Goal: Task Accomplishment & Management: Use online tool/utility

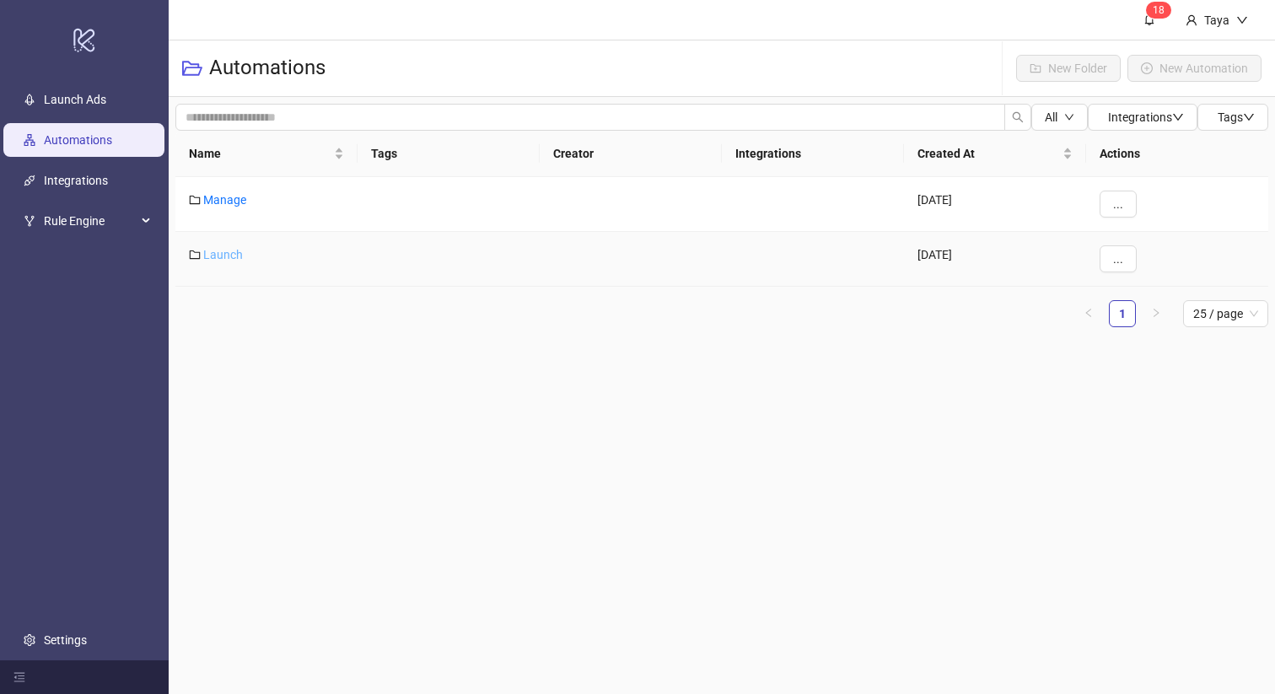
click at [207, 256] on link "Launch" at bounding box center [223, 254] width 40 height 13
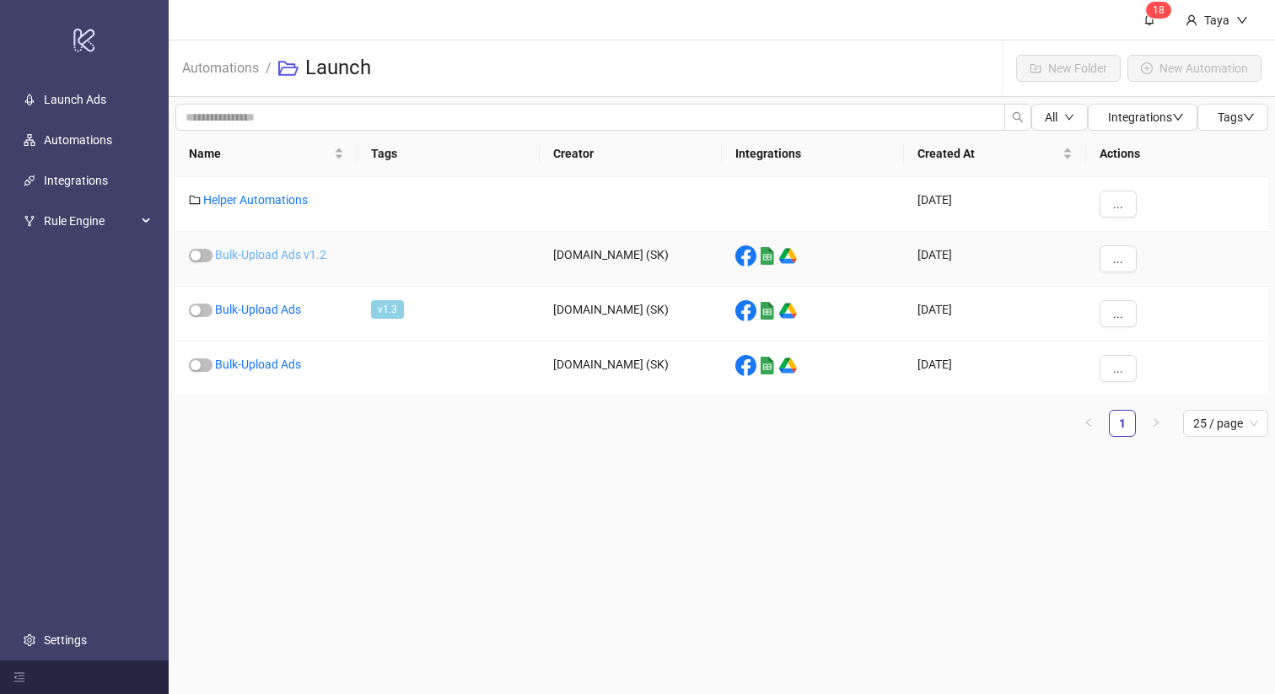
click at [296, 258] on link "Bulk-Upload Ads v1.2" at bounding box center [270, 254] width 111 height 13
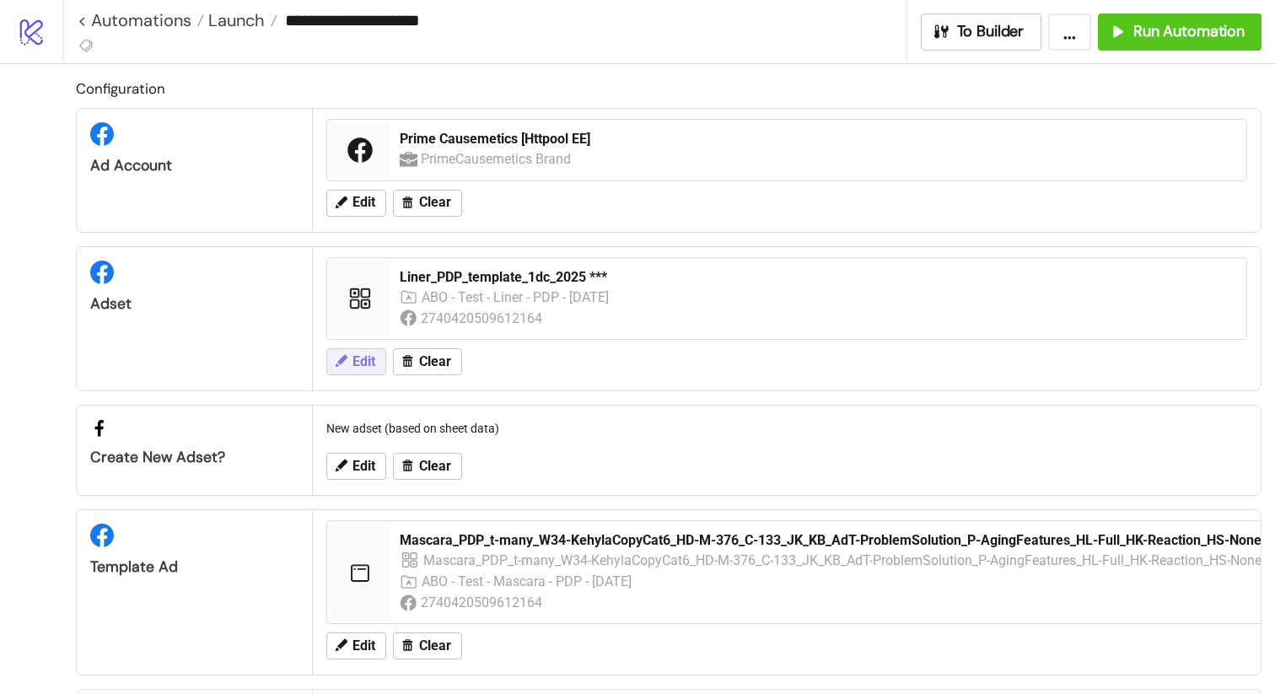
click at [364, 364] on span "Edit" at bounding box center [363, 361] width 23 height 15
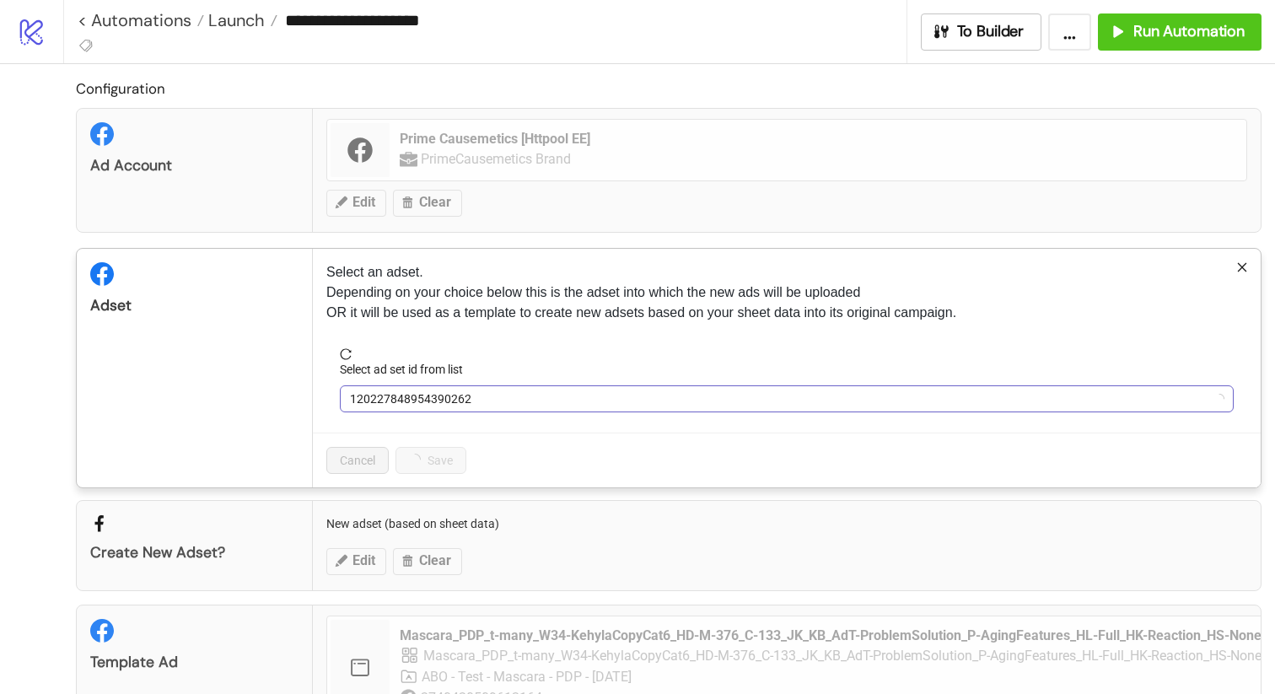
click at [696, 400] on span "120227848954390262" at bounding box center [787, 398] width 874 height 25
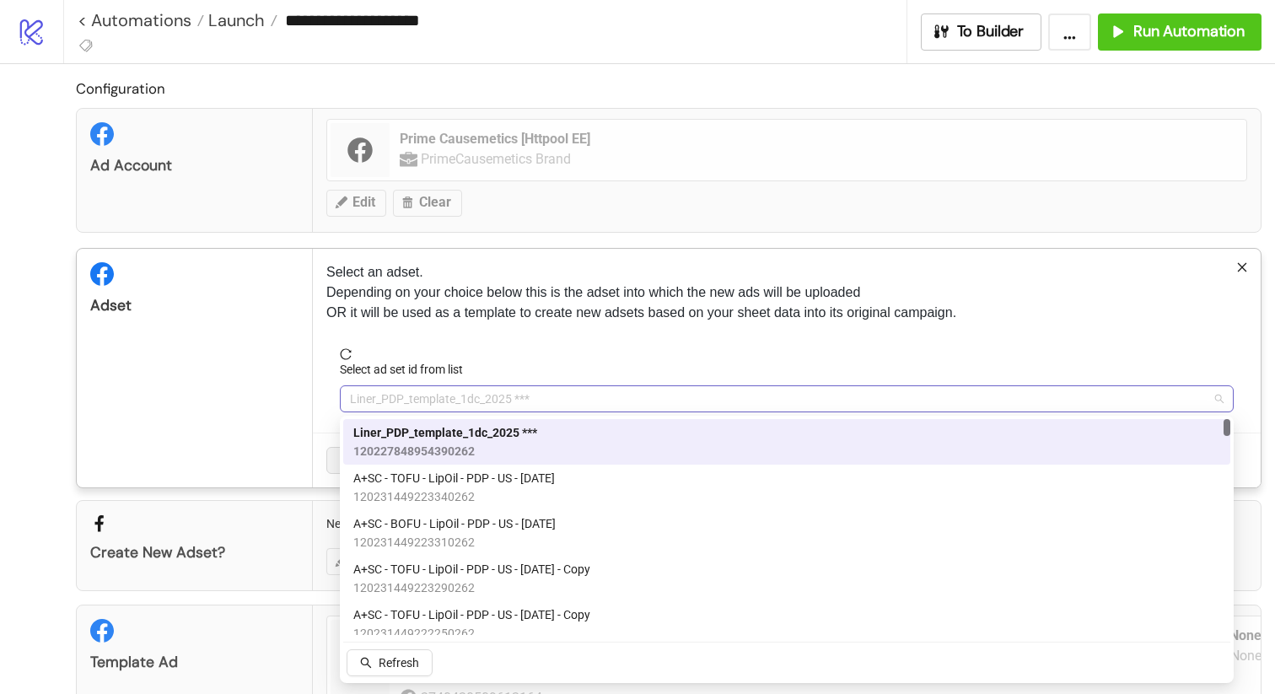
click at [557, 399] on span "Liner_PDP_template_1dc_2025 ***" at bounding box center [787, 398] width 874 height 25
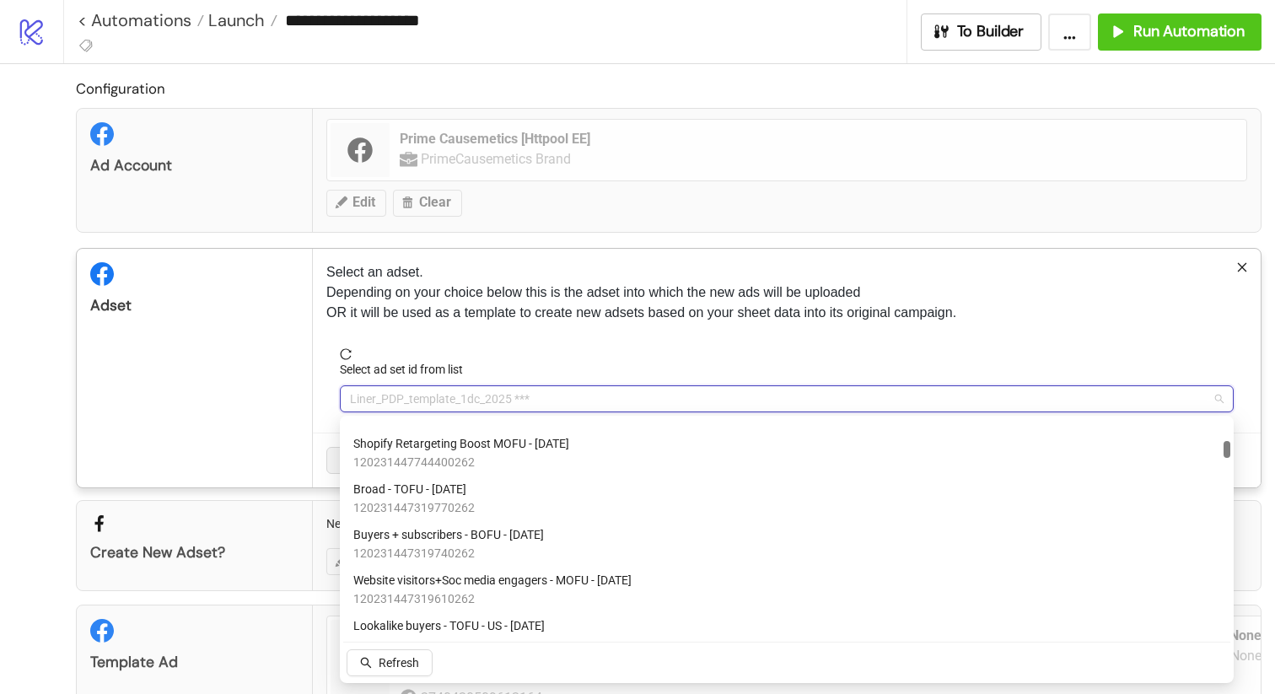
scroll to position [1552, 0]
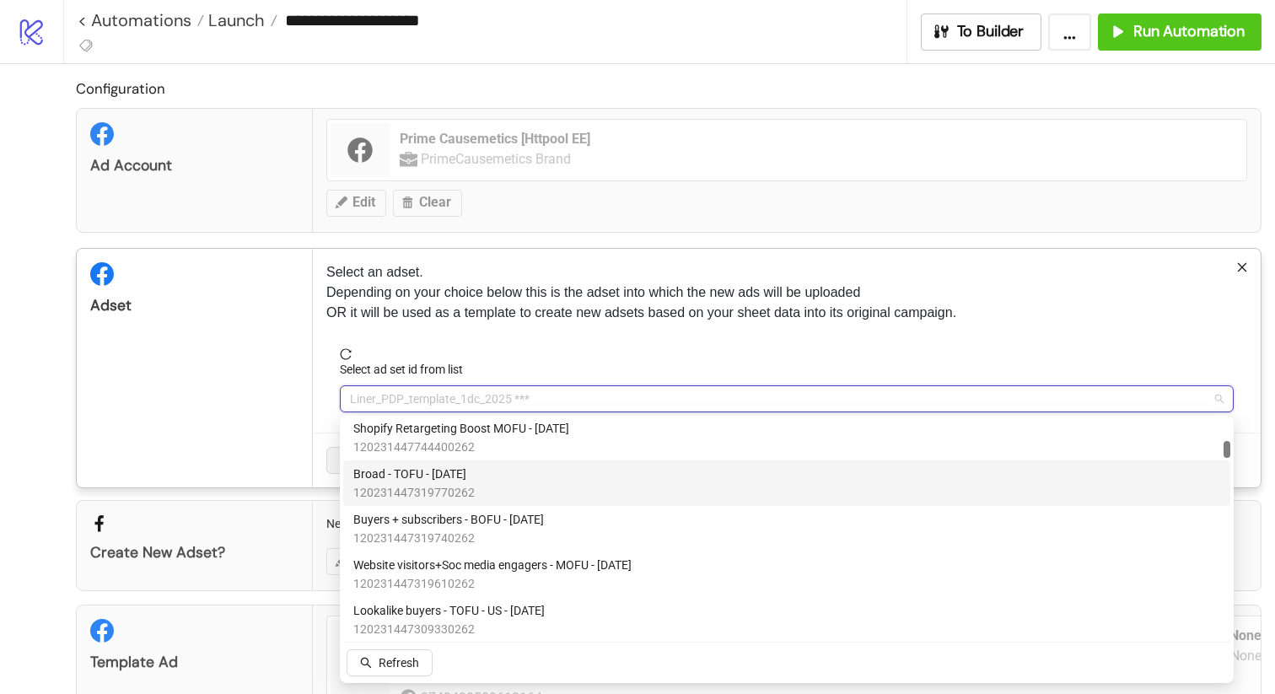
click at [564, 489] on div "Broad - TOFU - [DATE] 120231447319770262" at bounding box center [786, 483] width 867 height 37
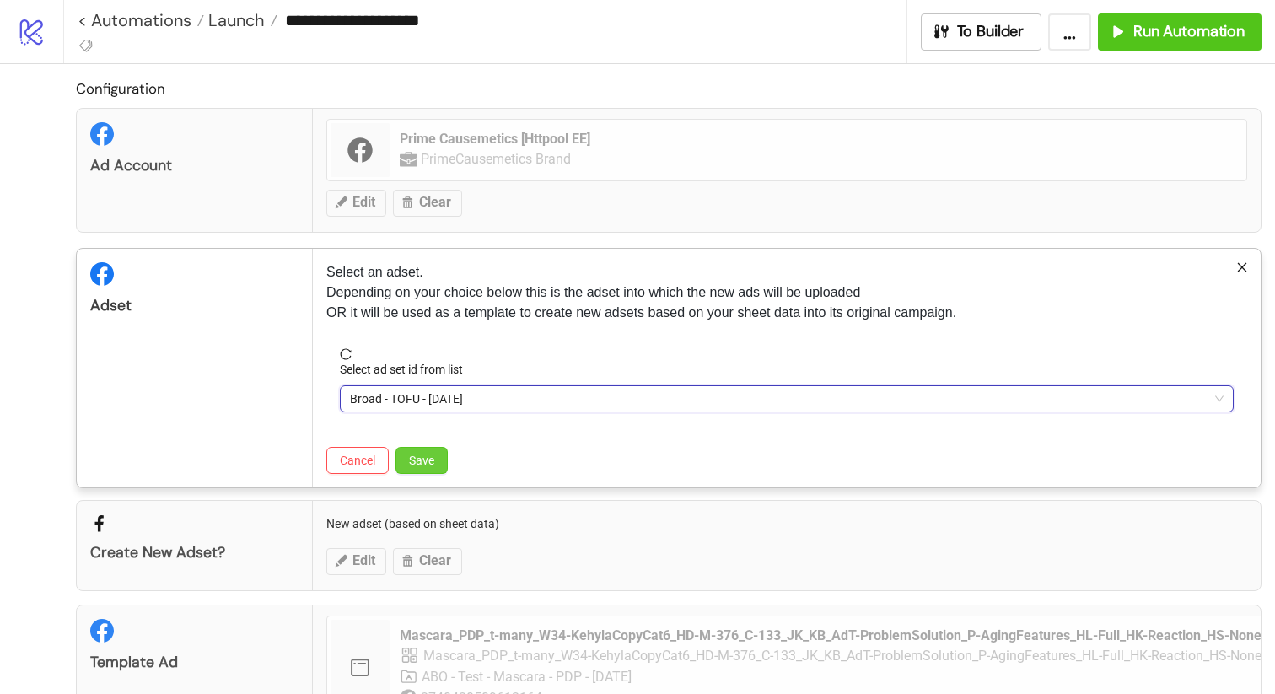
click at [427, 459] on span "Save" at bounding box center [421, 460] width 25 height 13
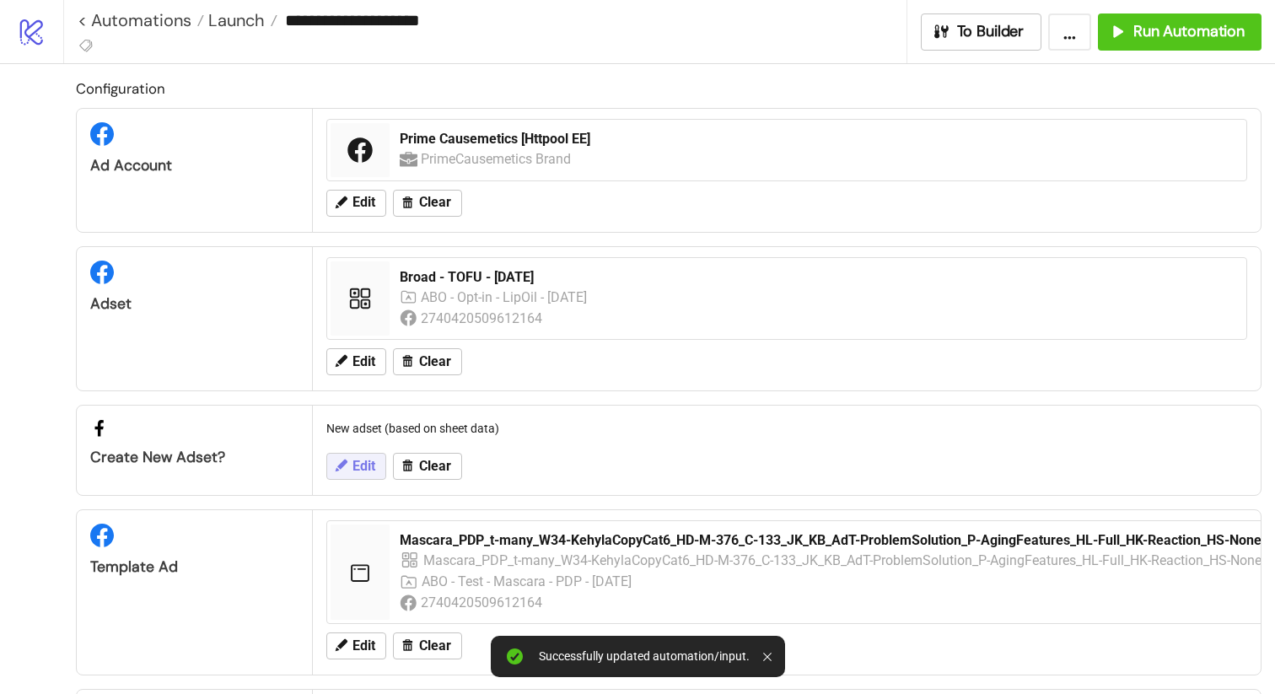
click at [350, 471] on button "Edit" at bounding box center [356, 466] width 60 height 27
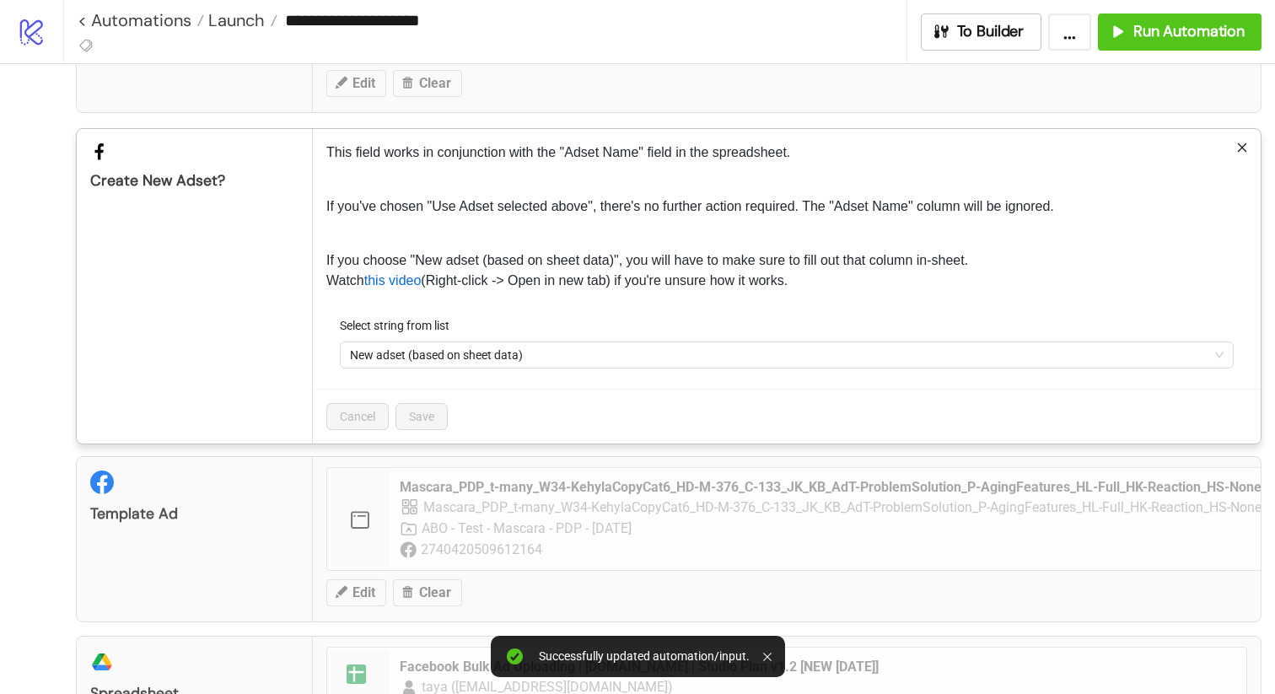
scroll to position [290, 0]
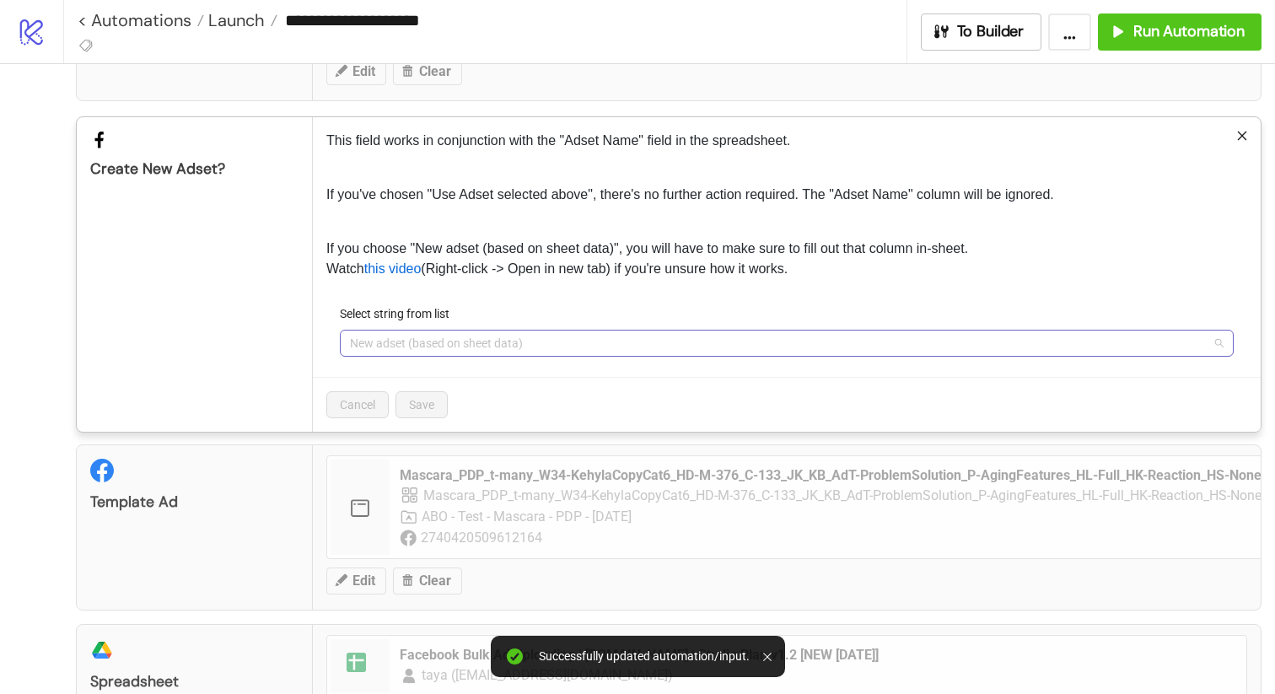
click at [509, 347] on span "New adset (based on sheet data)" at bounding box center [787, 343] width 874 height 25
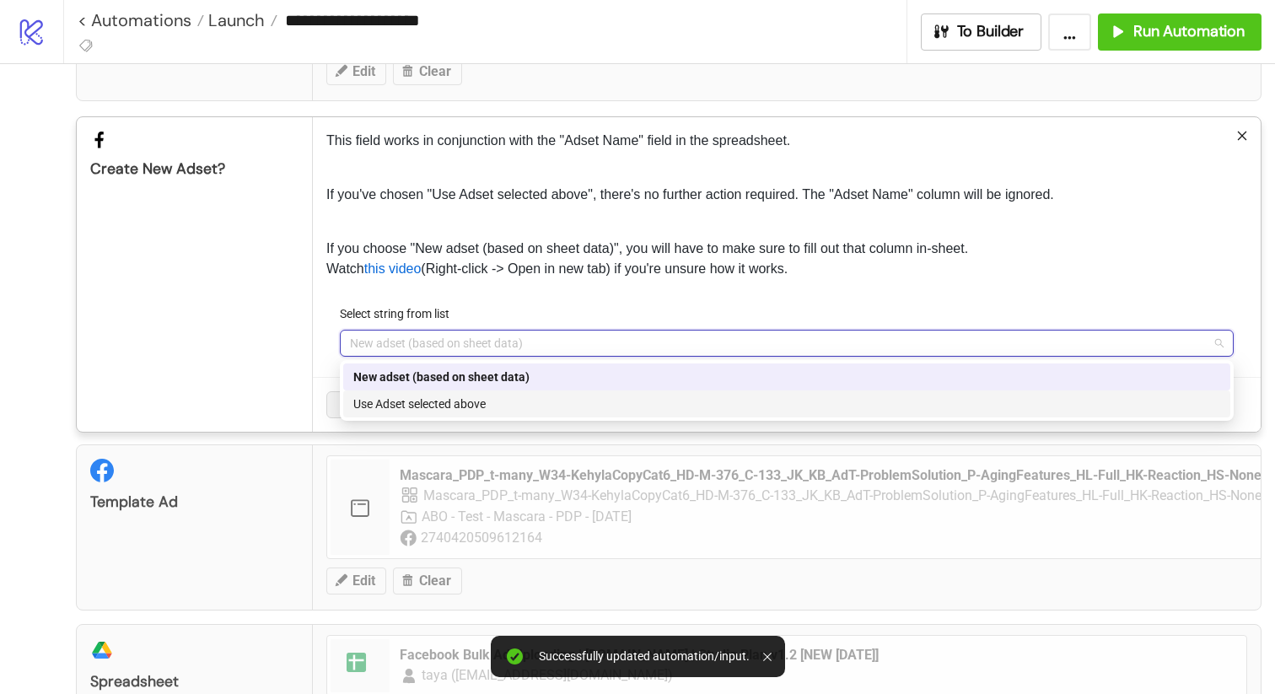
click at [530, 405] on div "Use Adset selected above" at bounding box center [786, 404] width 867 height 19
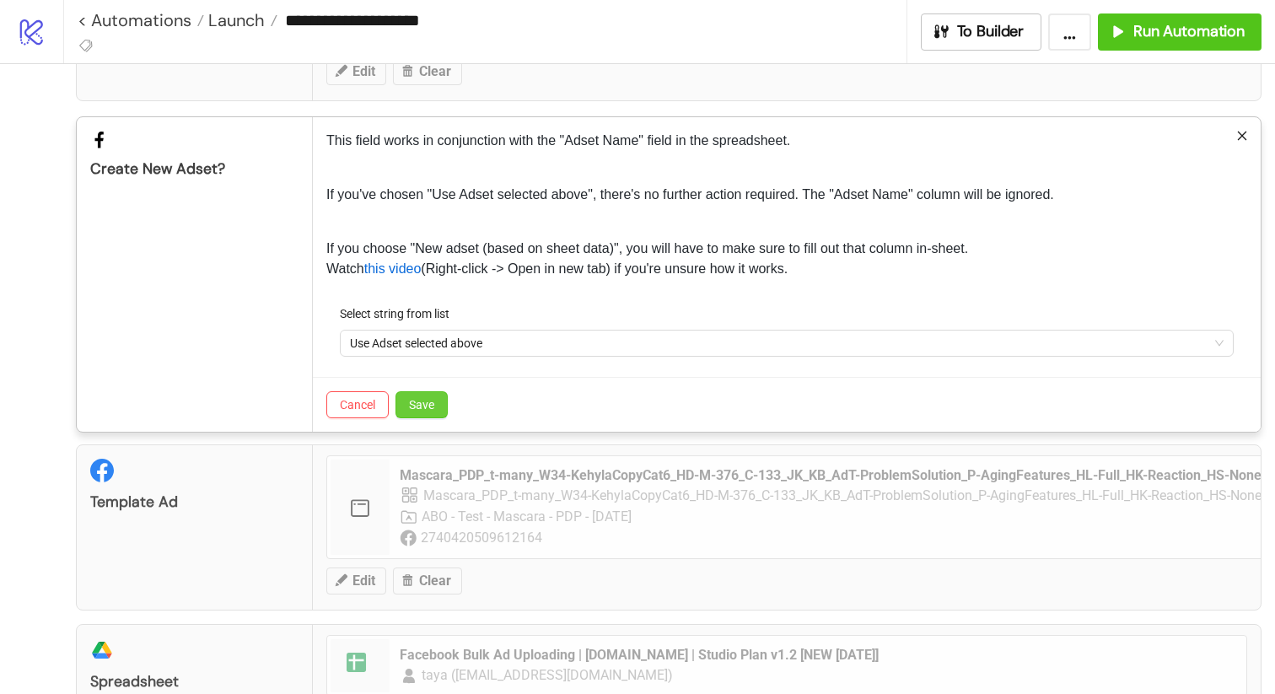
click at [417, 407] on span "Save" at bounding box center [421, 404] width 25 height 13
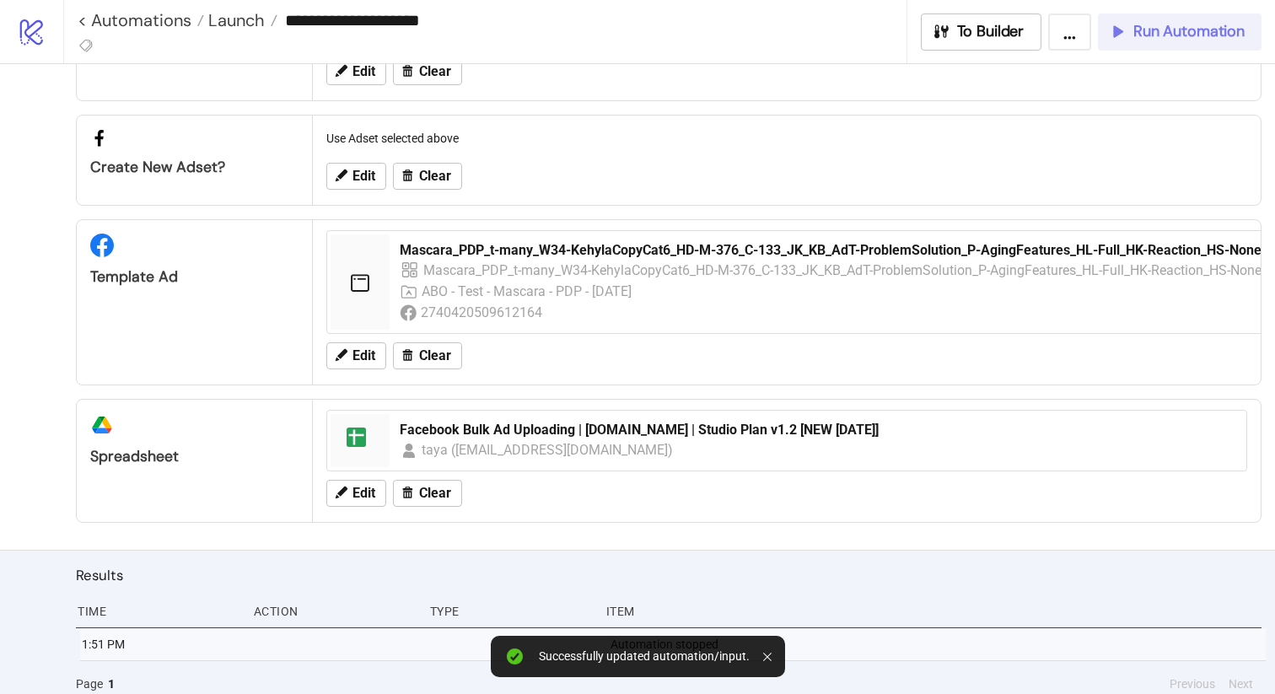
click at [1132, 38] on div "Run Automation" at bounding box center [1176, 31] width 137 height 19
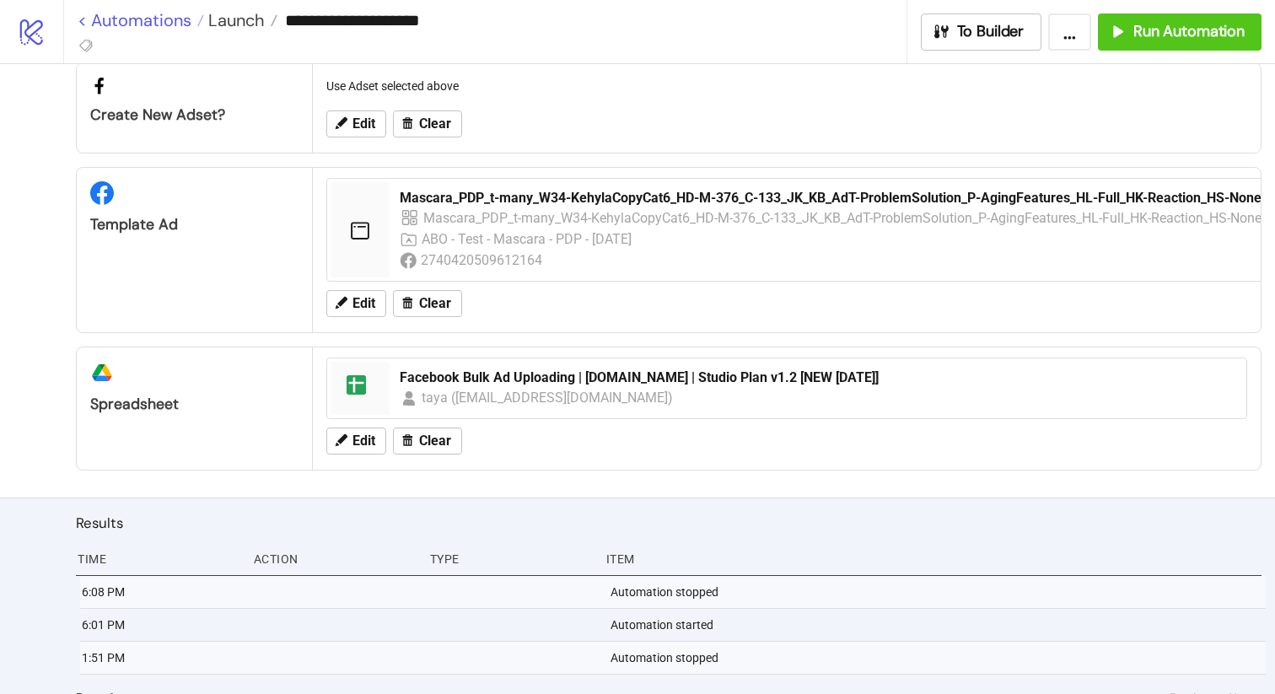
scroll to position [343, 0]
click at [83, 24] on link "< Automations" at bounding box center [141, 20] width 126 height 17
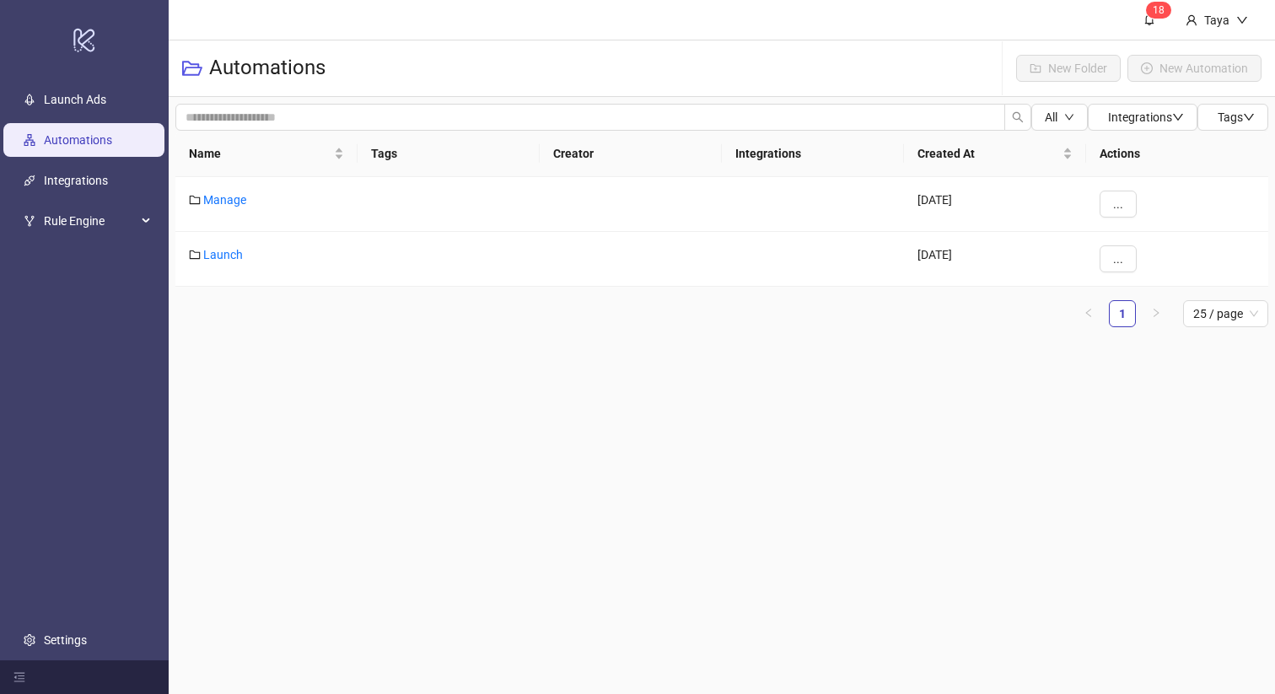
click at [85, 20] on icon "logo/logo-mobile" at bounding box center [85, 39] width 24 height 40
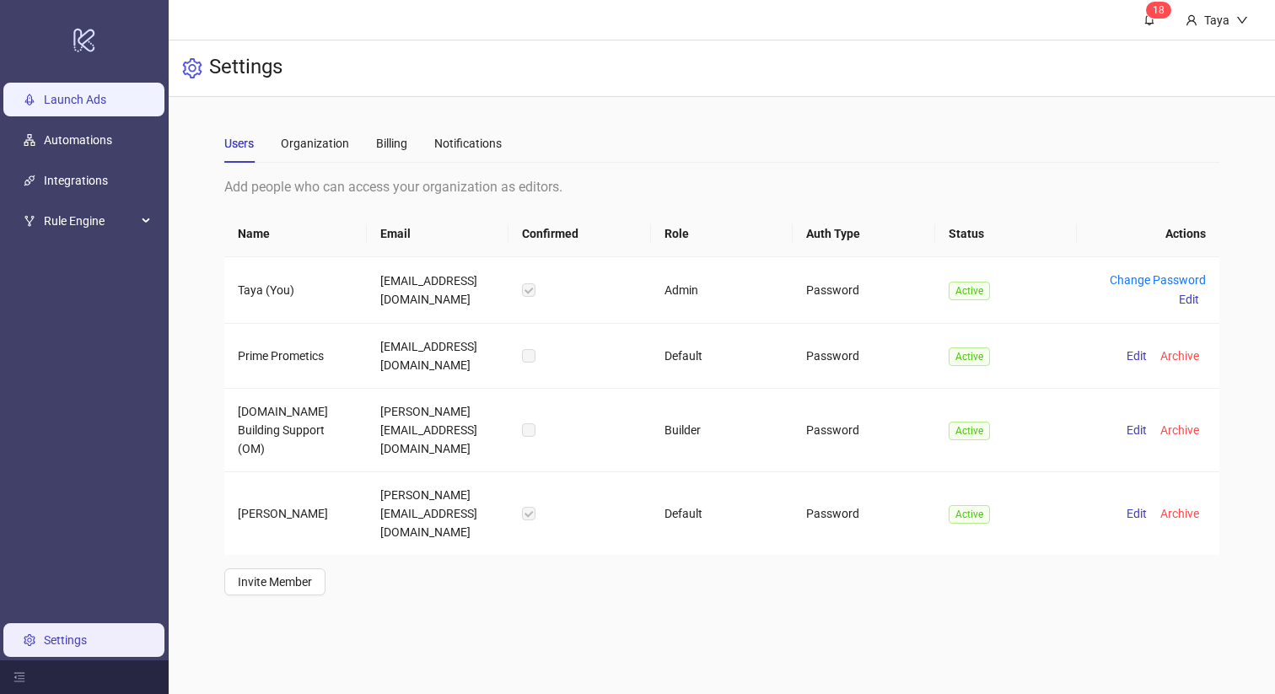
click at [82, 99] on link "Launch Ads" at bounding box center [75, 99] width 62 height 13
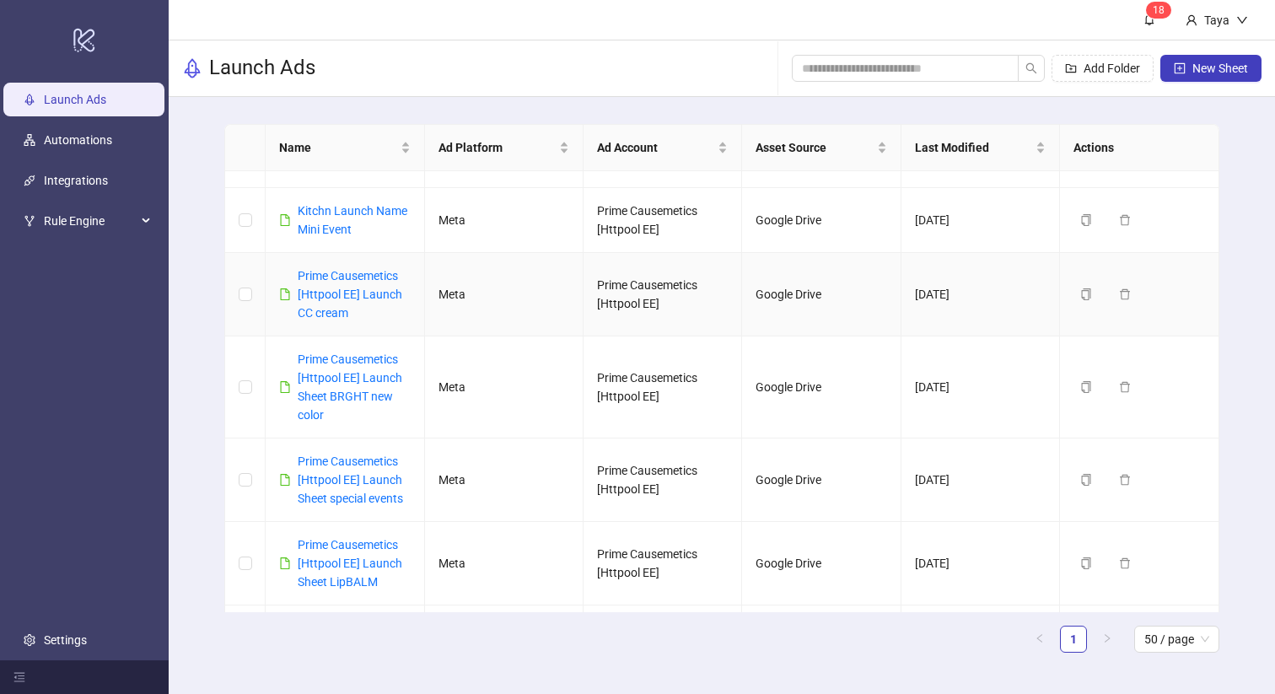
scroll to position [148, 0]
click at [341, 223] on div "Kitchn Launch Name Mini Event" at bounding box center [354, 221] width 112 height 37
click at [309, 210] on link "Kitchn Launch Name Mini Event" at bounding box center [353, 222] width 110 height 32
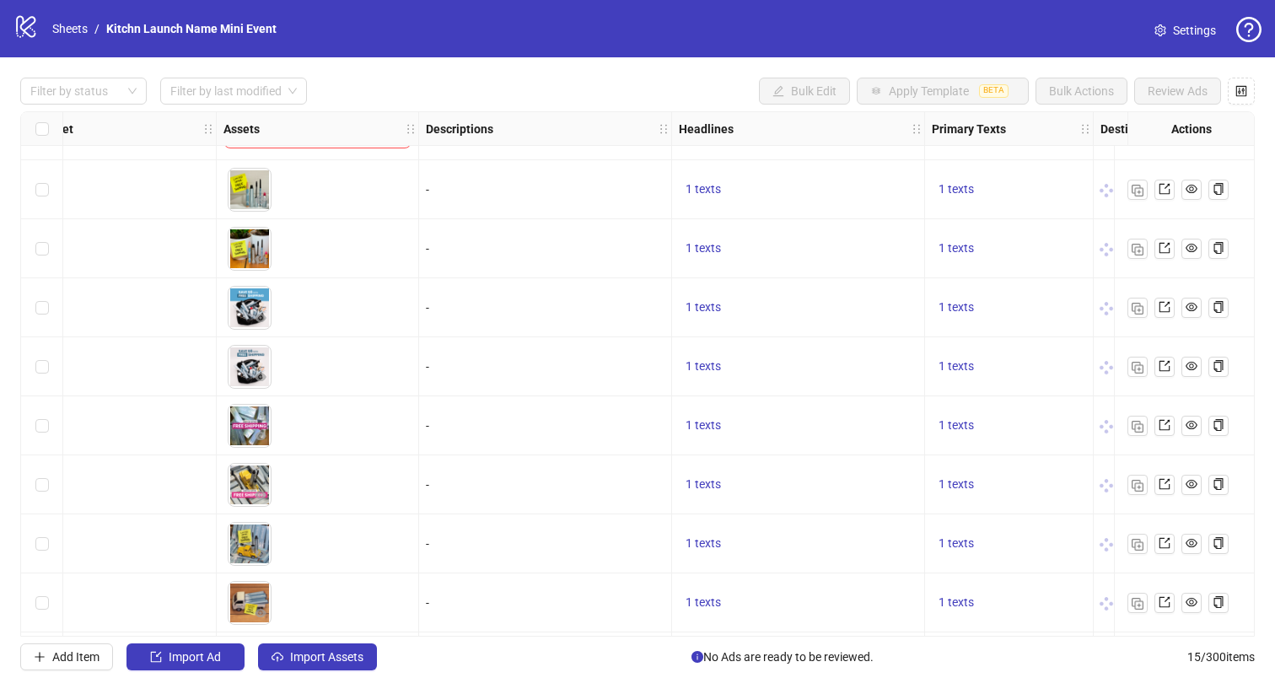
scroll to position [340, 562]
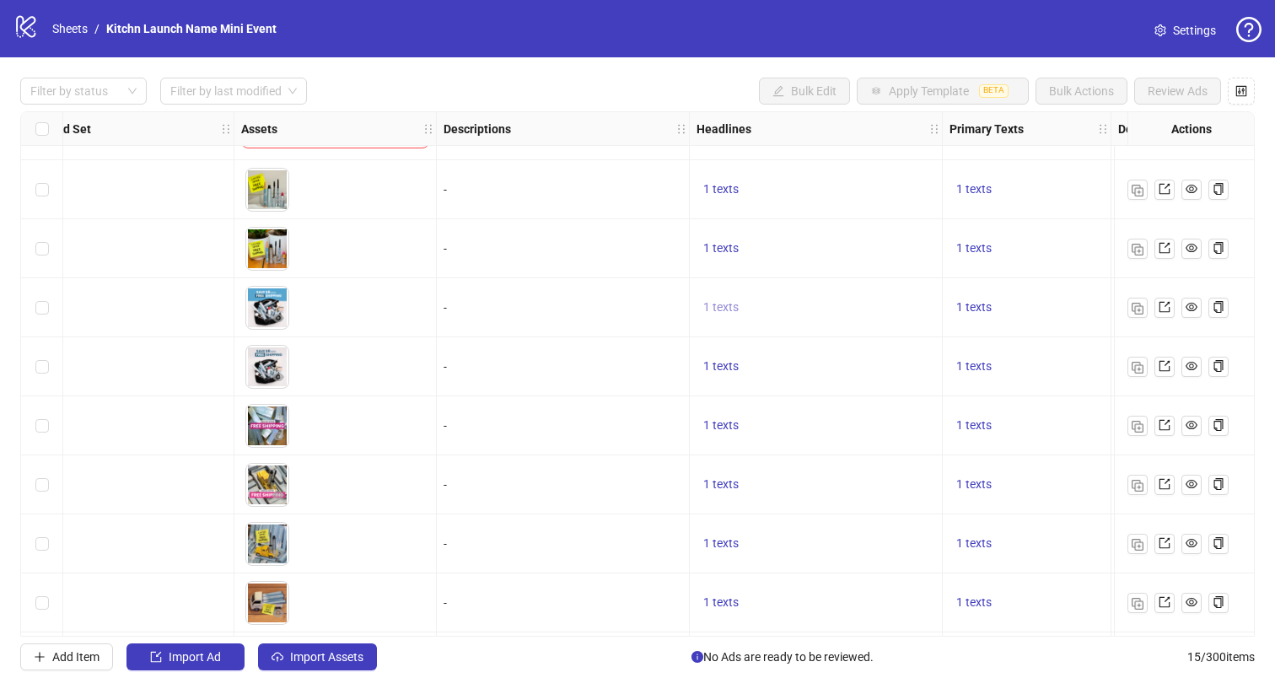
click at [723, 309] on span "1 texts" at bounding box center [720, 306] width 35 height 13
click at [783, 296] on div "Why Wait? Get Free Shipping Now 1 of 1" at bounding box center [891, 307] width 251 height 105
click at [1008, 373] on div "1 texts" at bounding box center [1026, 367] width 154 height 20
click at [994, 307] on button "1 texts" at bounding box center [973, 308] width 49 height 20
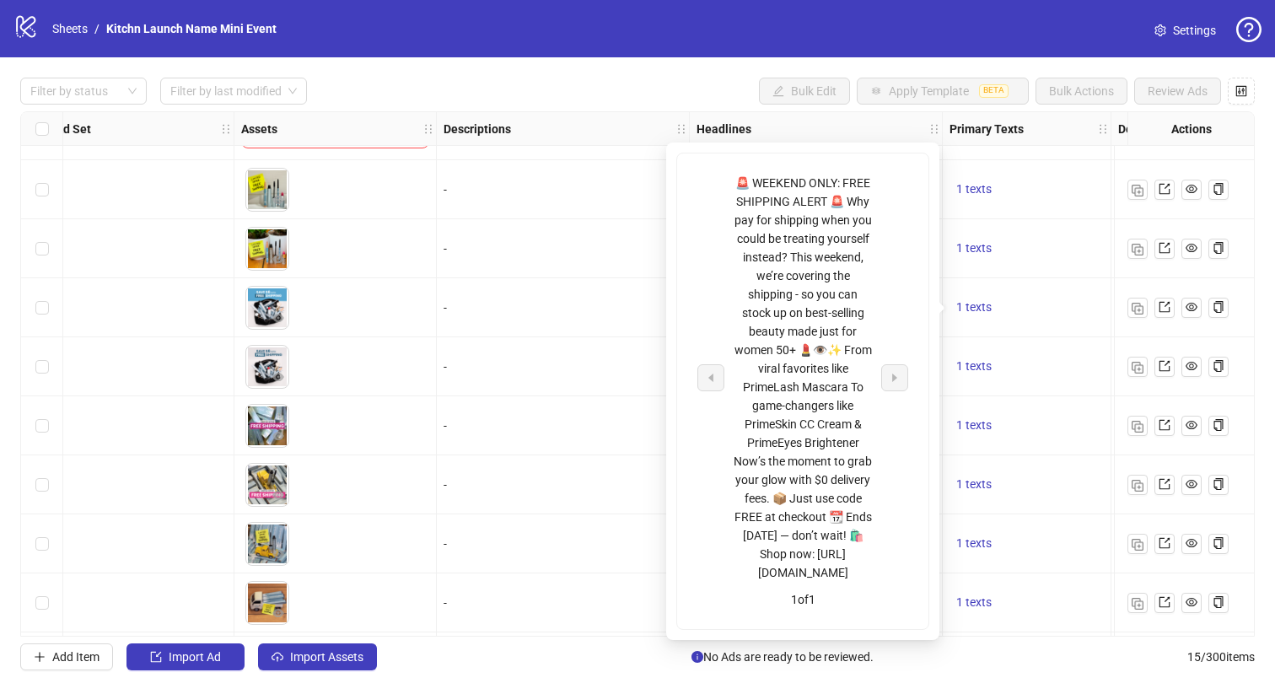
click at [818, 246] on div "🚨 WEEKEND ONLY: FREE SHIPPING ALERT 🚨 Why pay for shipping when you could be tr…" at bounding box center [803, 378] width 140 height 408
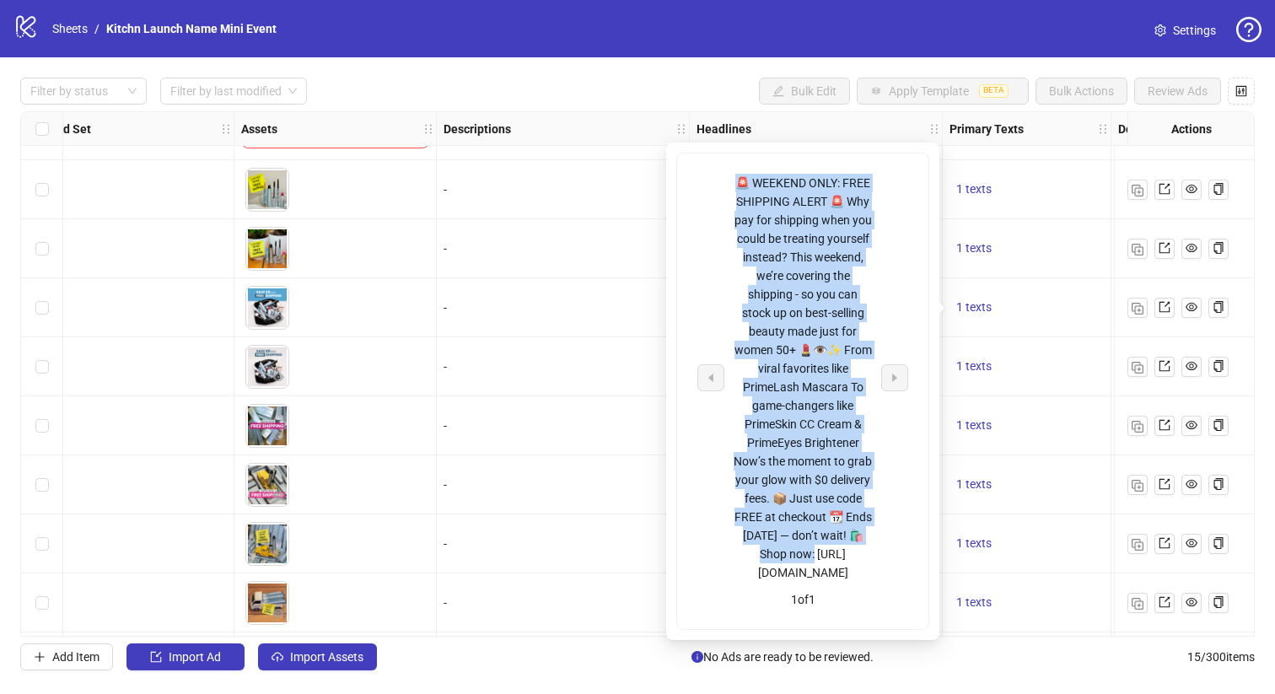
drag, startPoint x: 733, startPoint y: 175, endPoint x: 917, endPoint y: 369, distance: 267.2
click at [873, 369] on div "🚨 WEEKEND ONLY: FREE SHIPPING ALERT 🚨 Why pay for shipping when you could be tr…" at bounding box center [803, 378] width 140 height 408
click at [1167, 368] on icon "export" at bounding box center [1165, 366] width 12 height 12
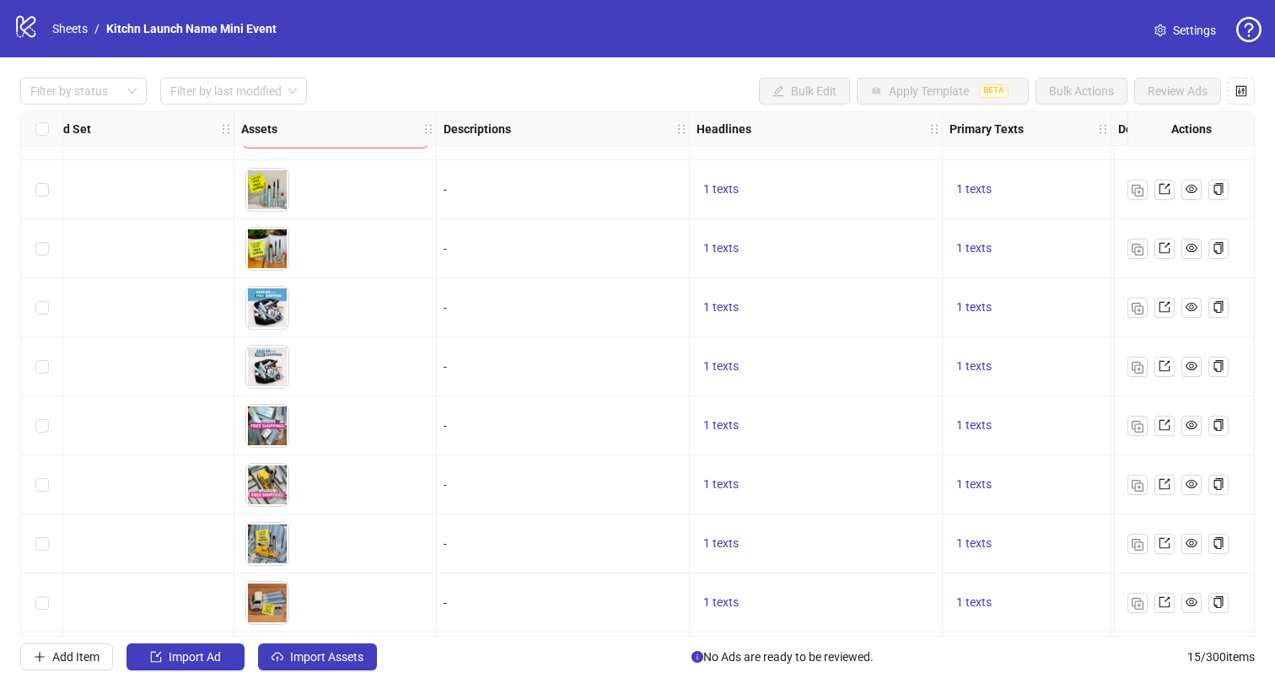
click at [27, 29] on icon at bounding box center [25, 27] width 19 height 22
click at [70, 34] on link "Sheets" at bounding box center [70, 28] width 42 height 19
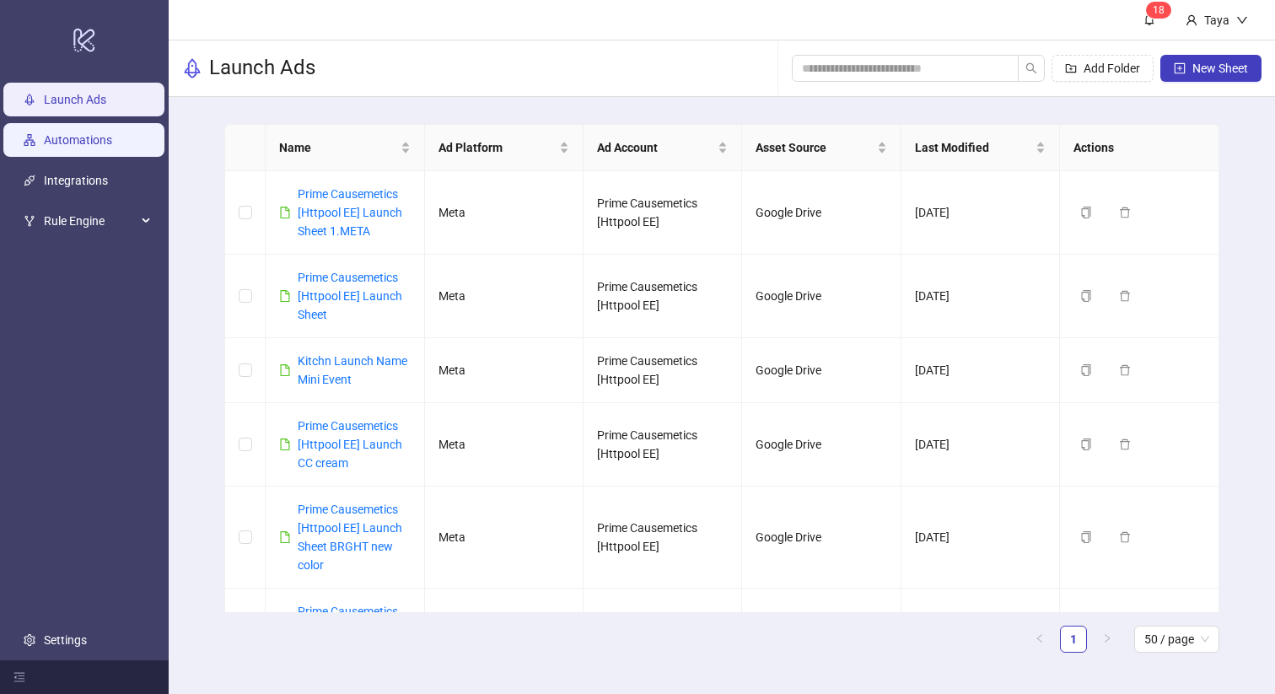
click at [70, 141] on link "Automations" at bounding box center [78, 139] width 68 height 13
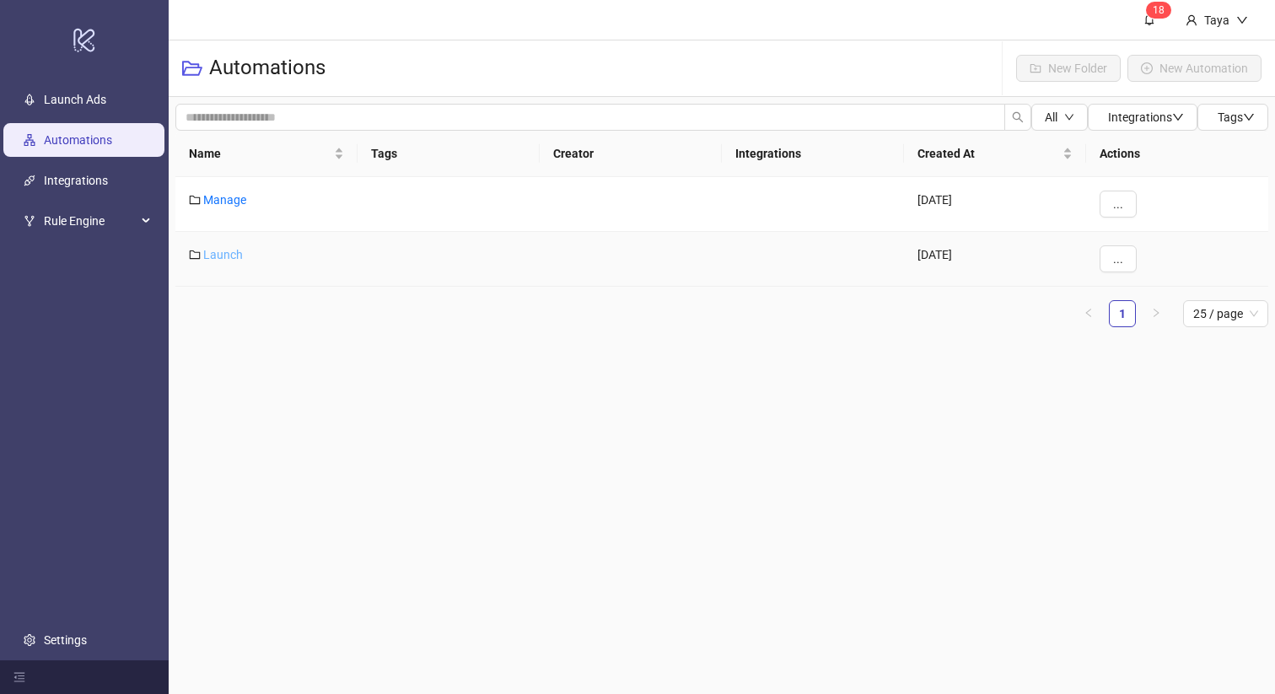
click at [223, 257] on link "Launch" at bounding box center [223, 254] width 40 height 13
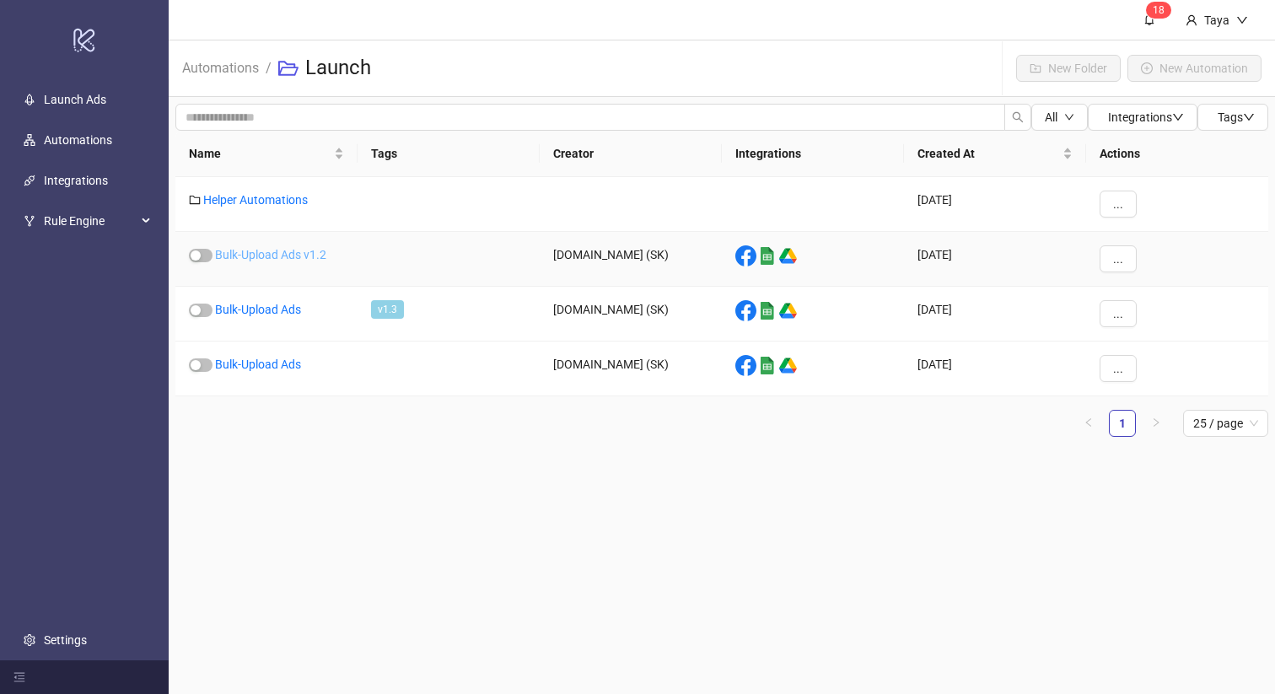
click at [246, 255] on link "Bulk-Upload Ads v1.2" at bounding box center [270, 254] width 111 height 13
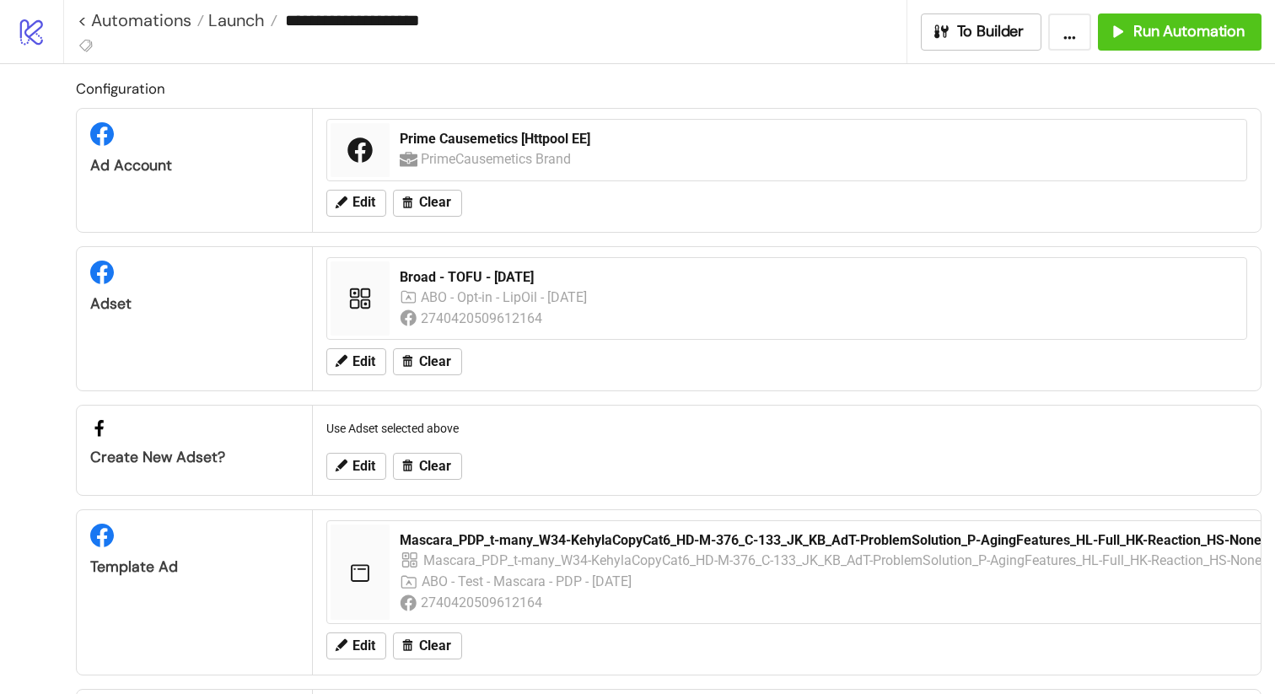
scroll to position [44, 0]
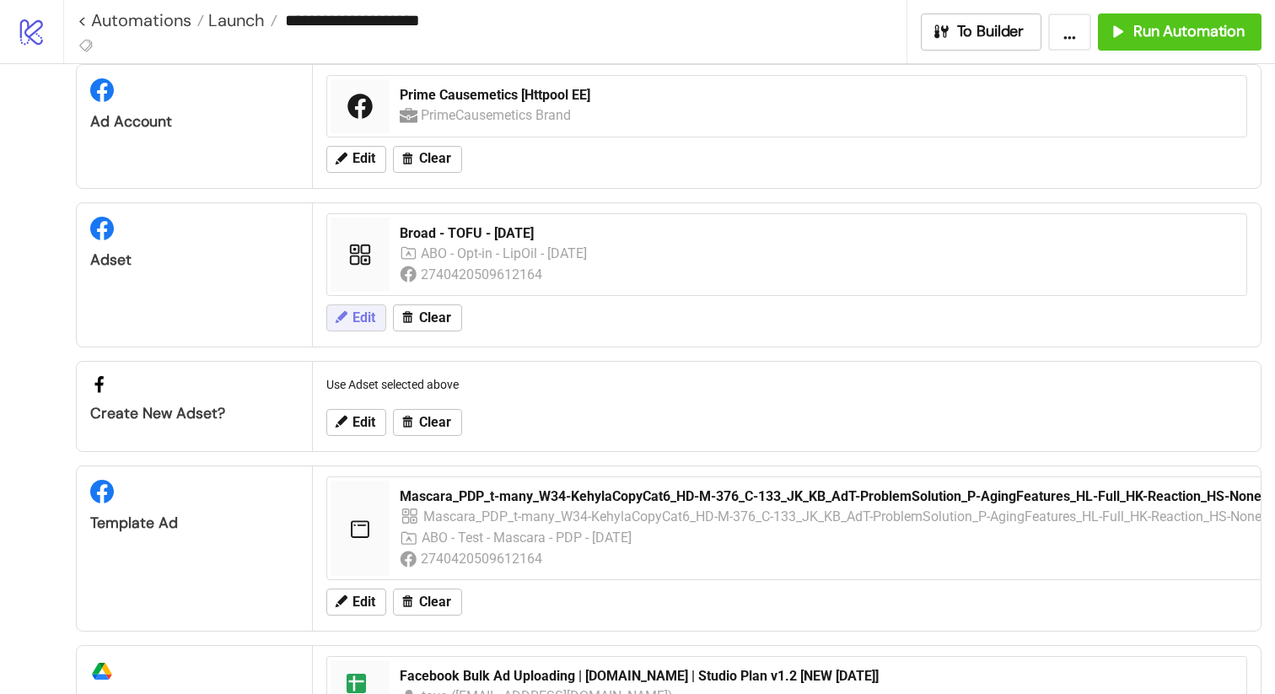
click at [362, 320] on span "Edit" at bounding box center [363, 317] width 23 height 15
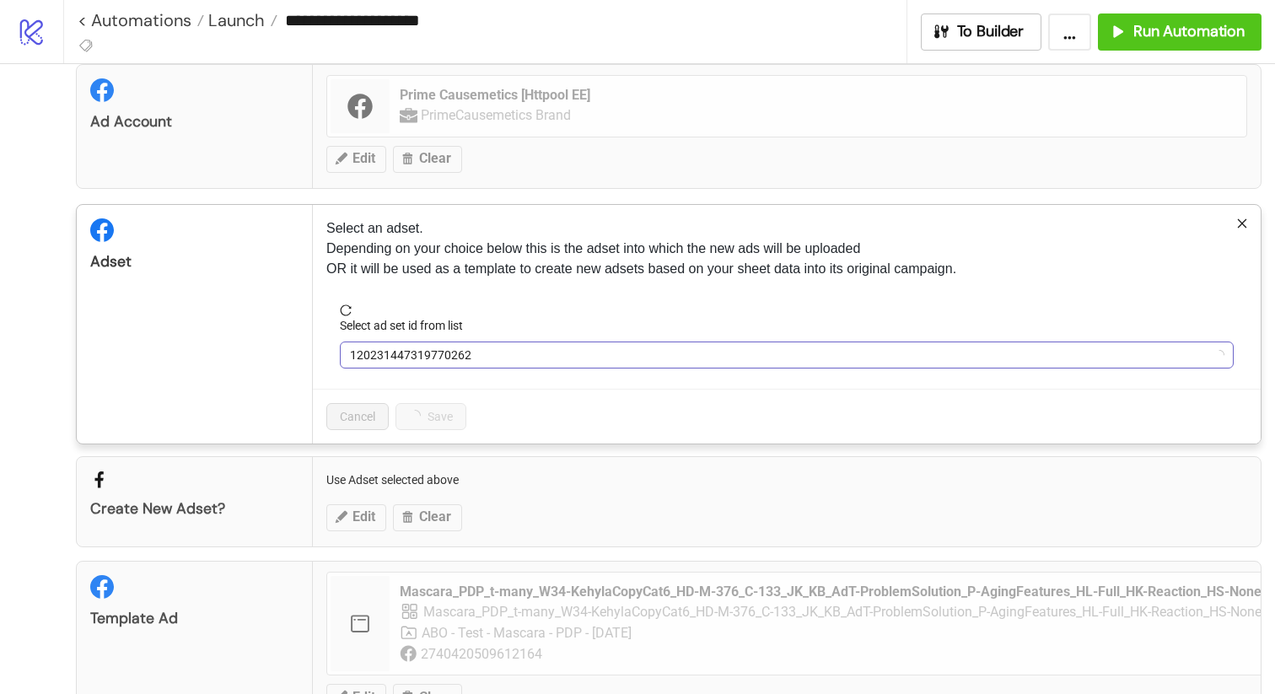
click at [542, 348] on span "120231447319770262" at bounding box center [787, 354] width 874 height 25
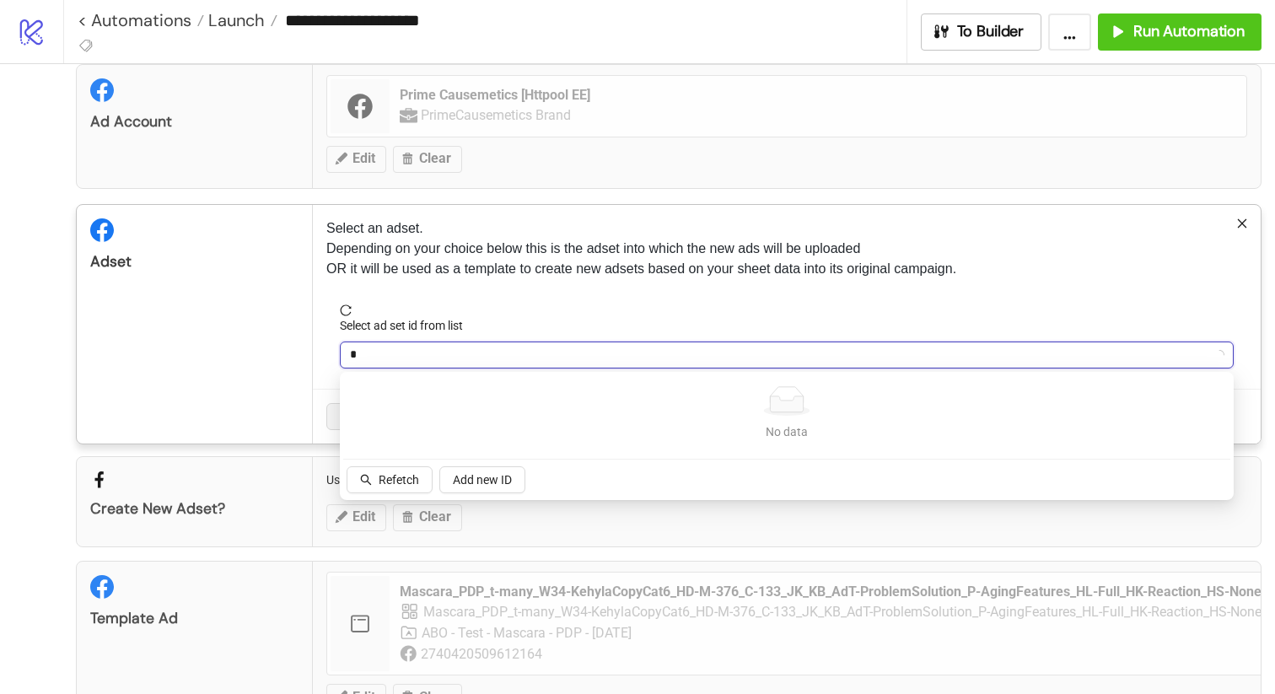
type input "**"
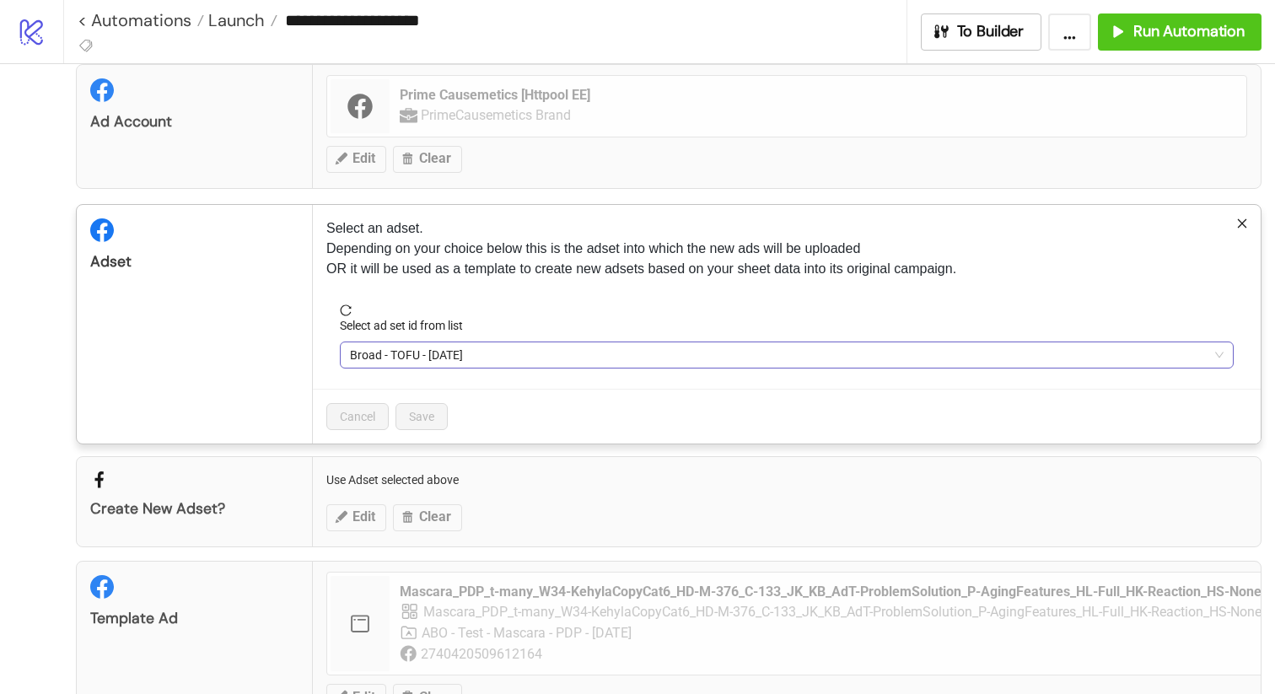
click at [534, 358] on span "Broad - TOFU - [DATE]" at bounding box center [787, 354] width 874 height 25
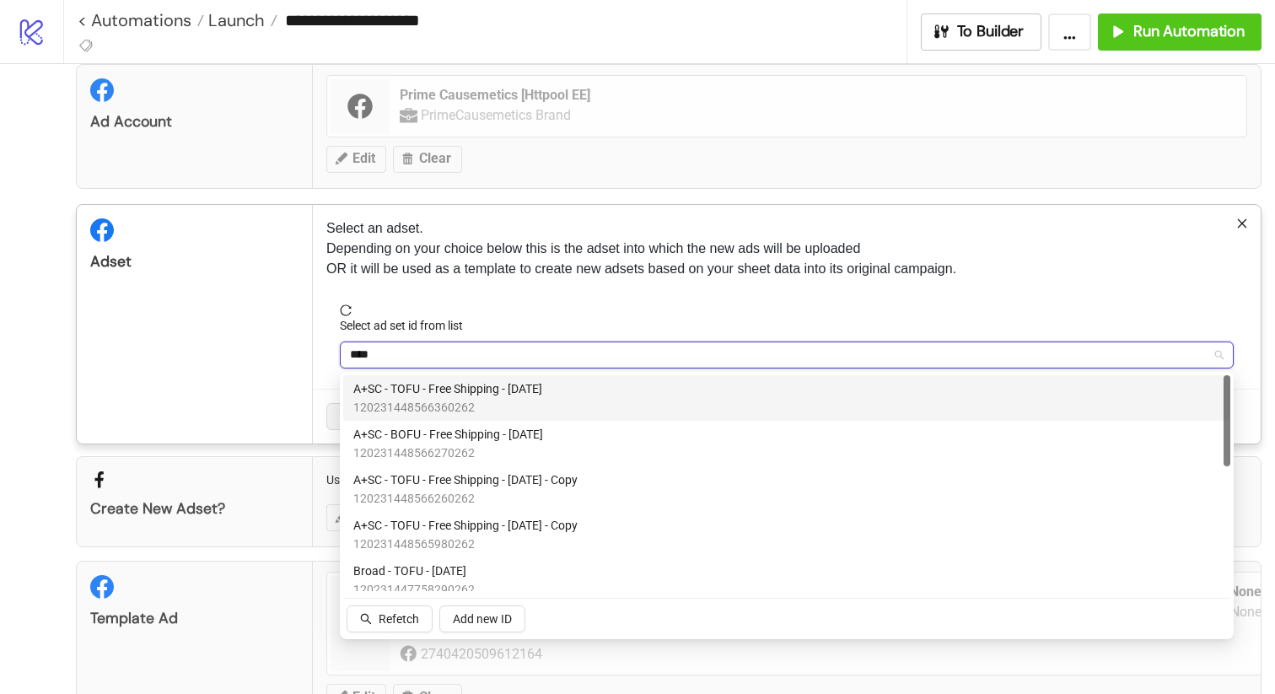
type input "*****"
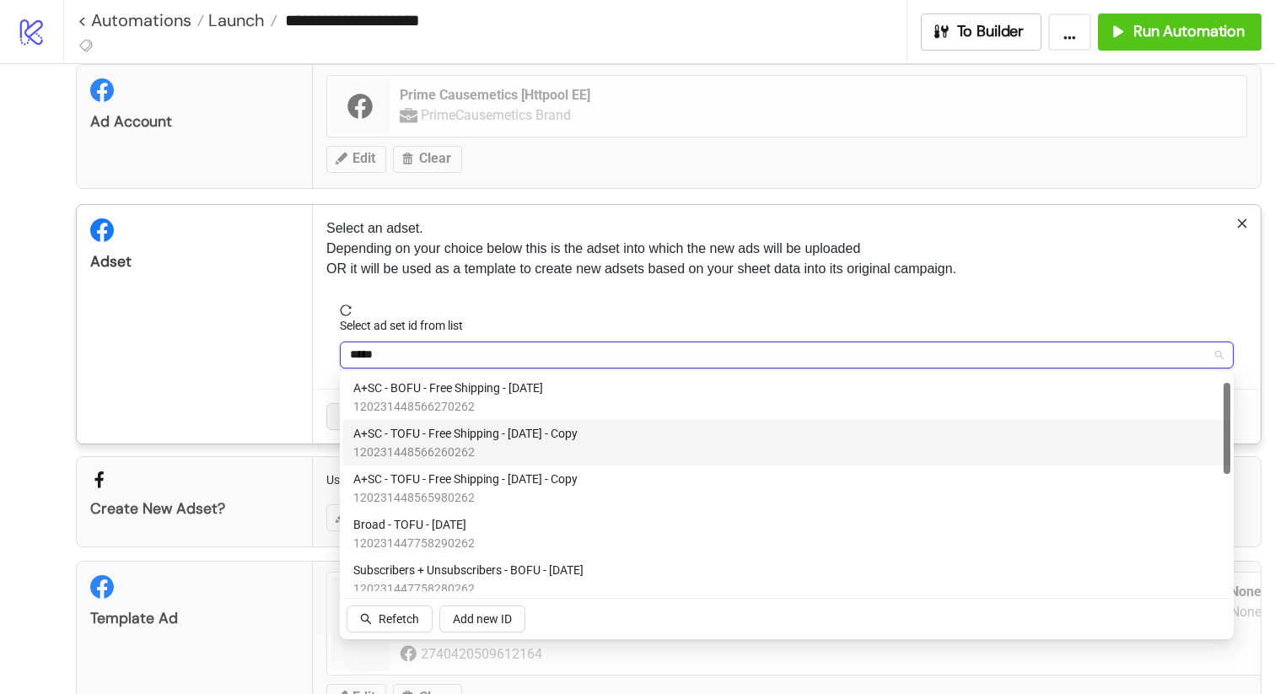
scroll to position [49, 0]
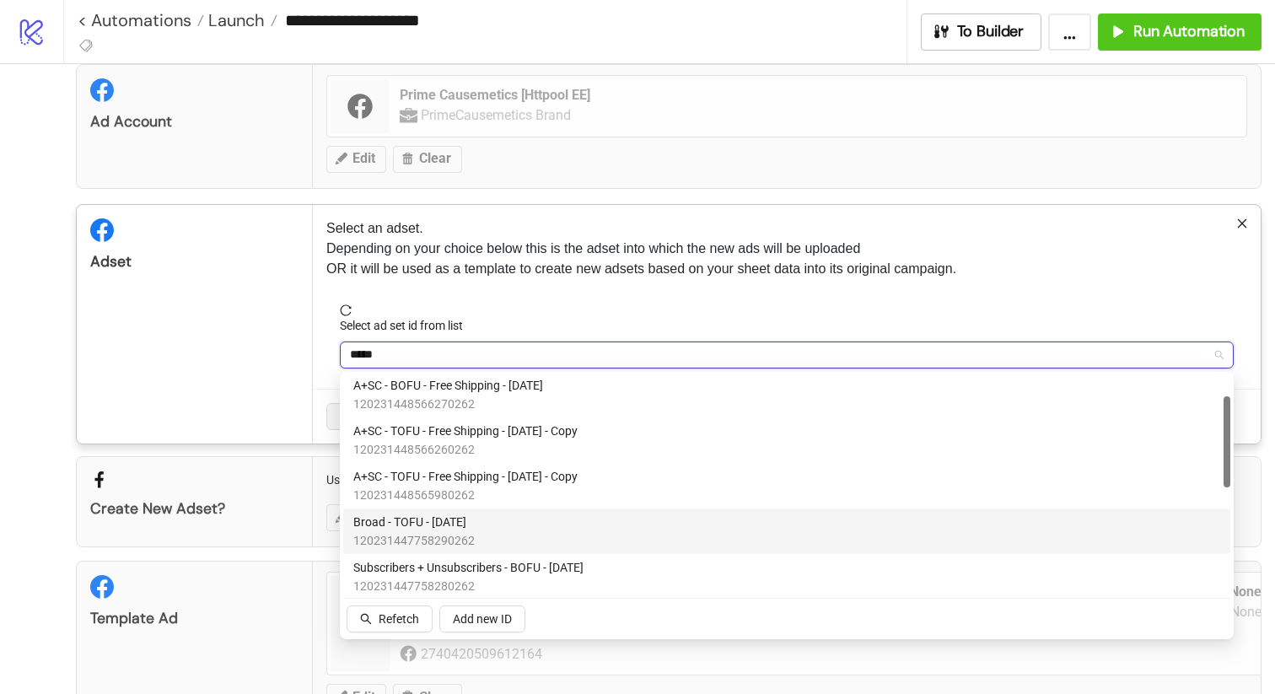
click at [592, 531] on div "Broad - TOFU - [DATE] 120231447758290262" at bounding box center [786, 531] width 867 height 37
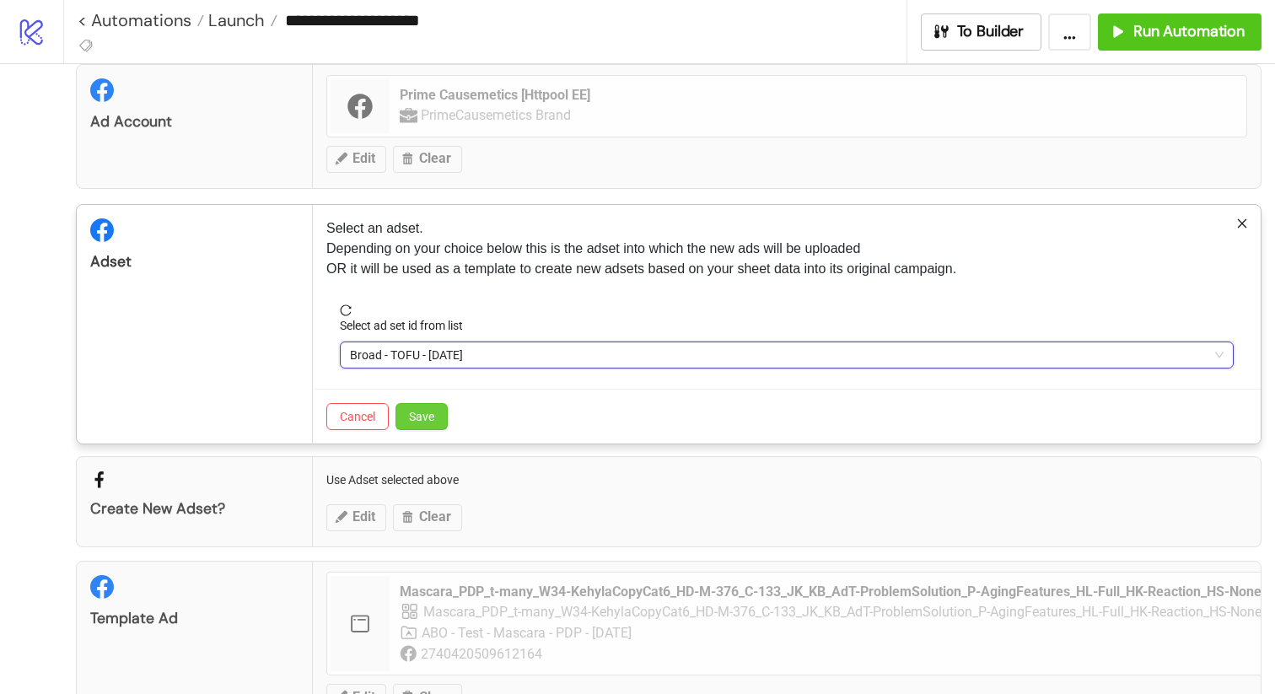
click at [417, 413] on span "Save" at bounding box center [421, 416] width 25 height 13
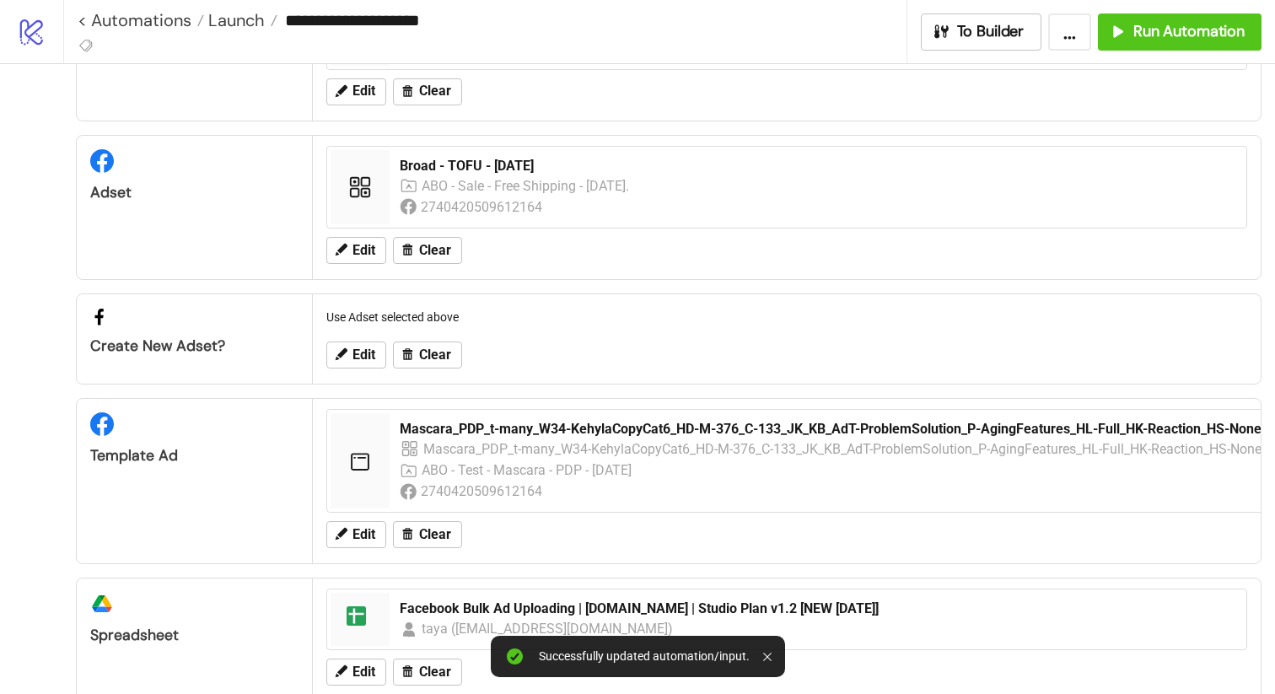
scroll to position [114, 0]
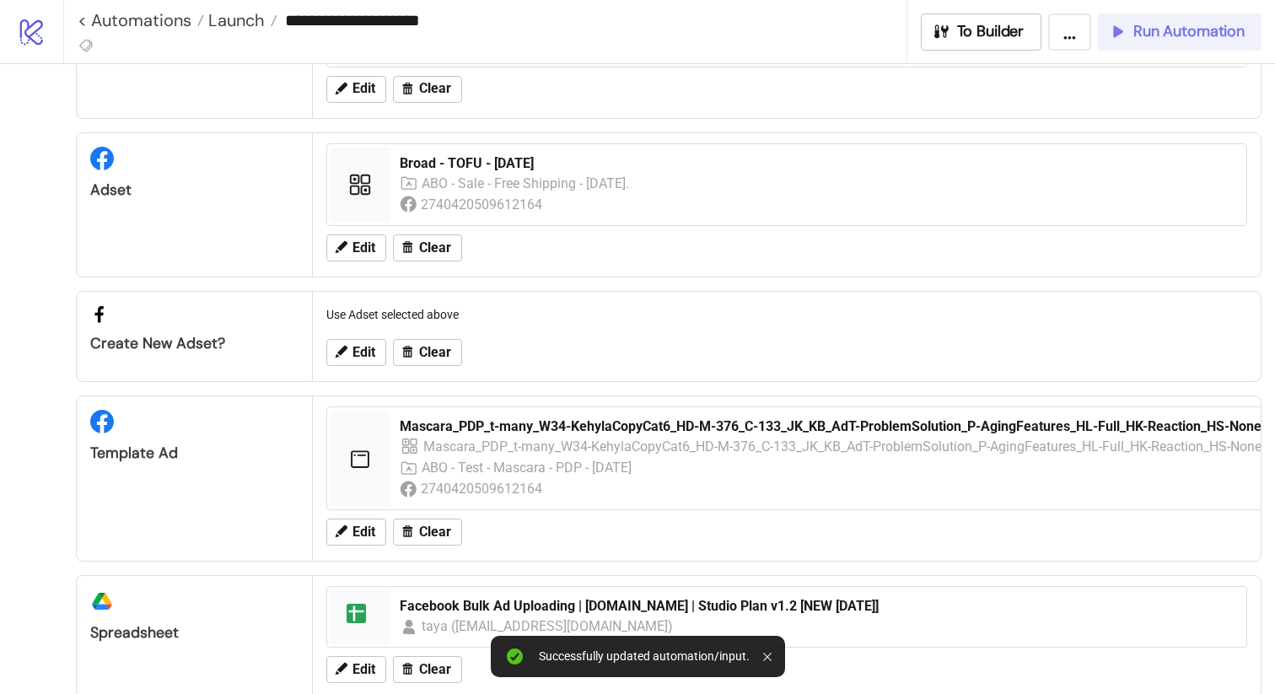
click at [1156, 44] on button "Run Automation" at bounding box center [1180, 31] width 164 height 37
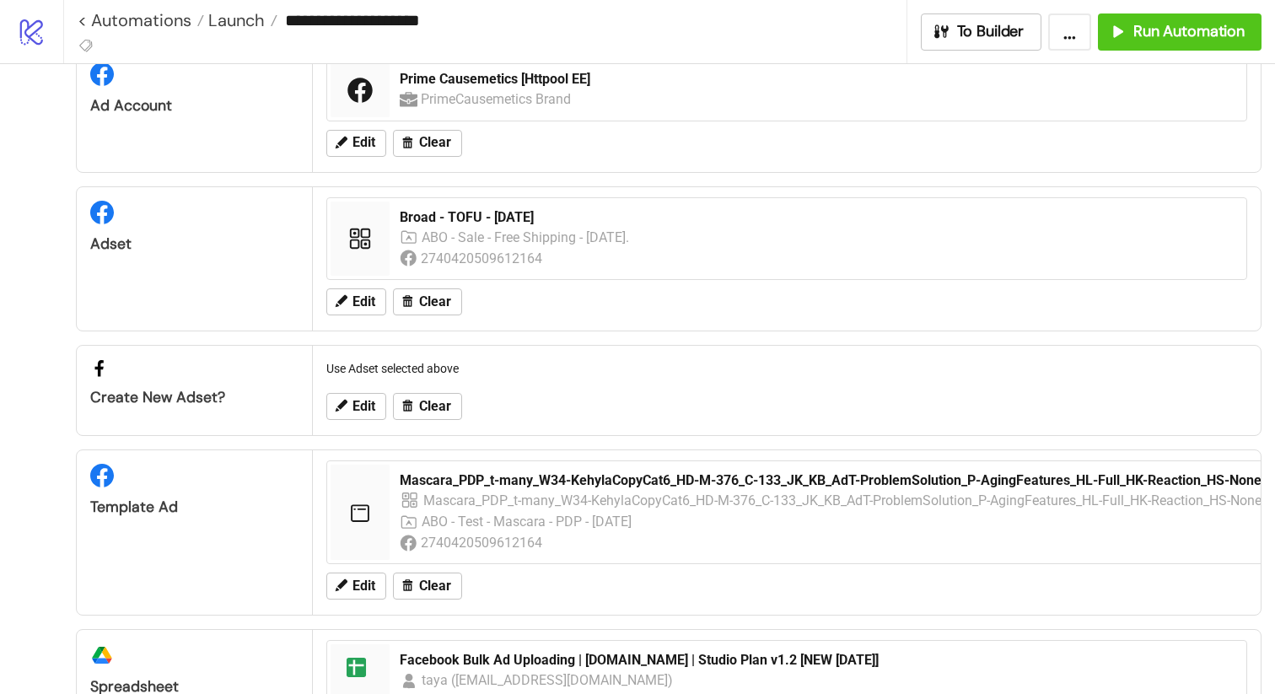
scroll to position [0, 0]
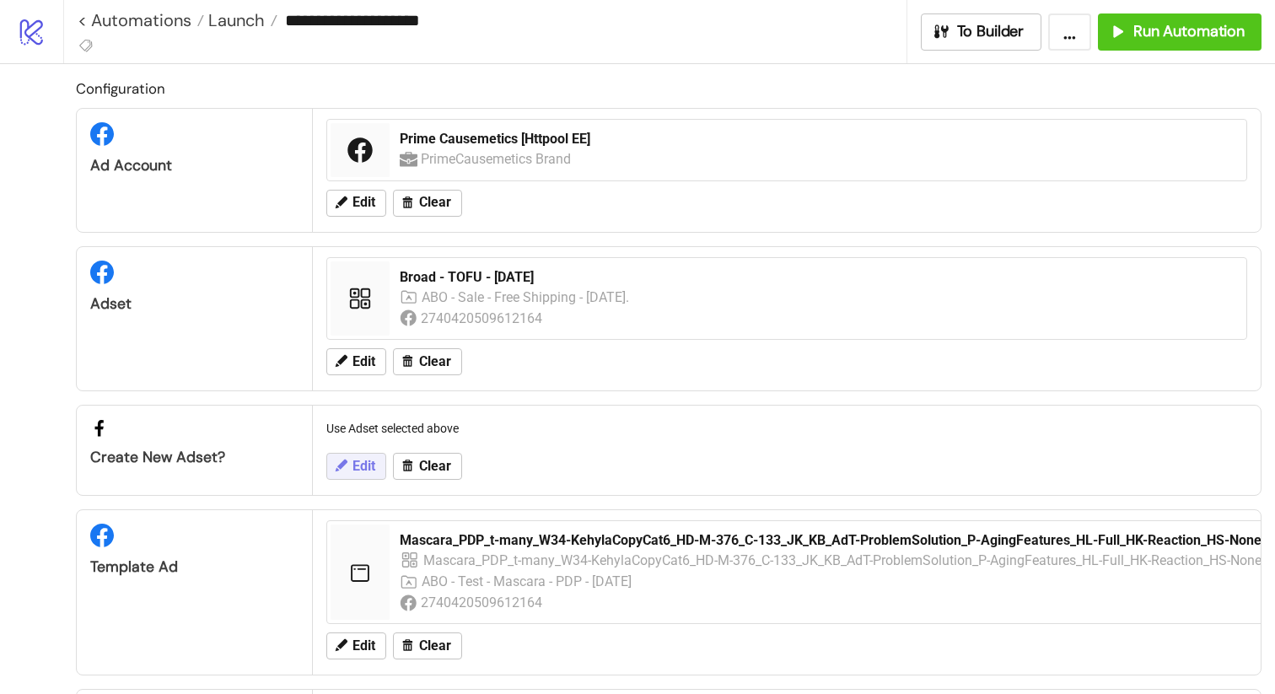
click at [347, 458] on icon at bounding box center [340, 465] width 15 height 15
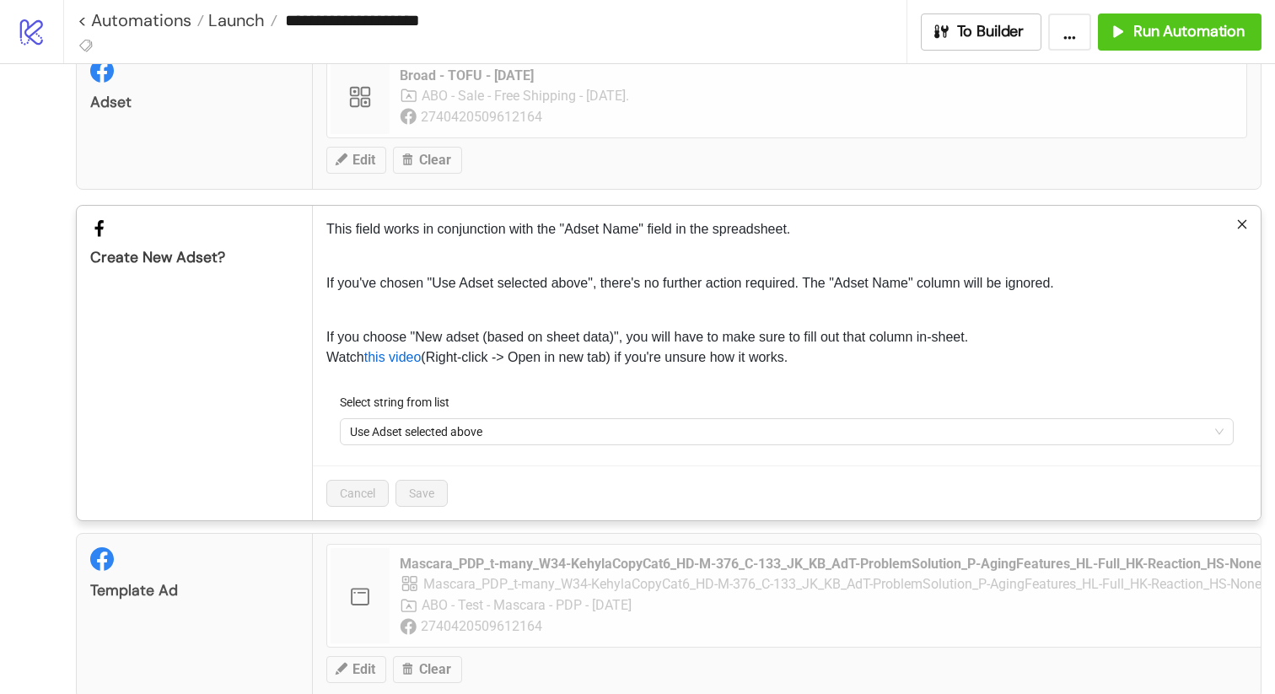
scroll to position [317, 0]
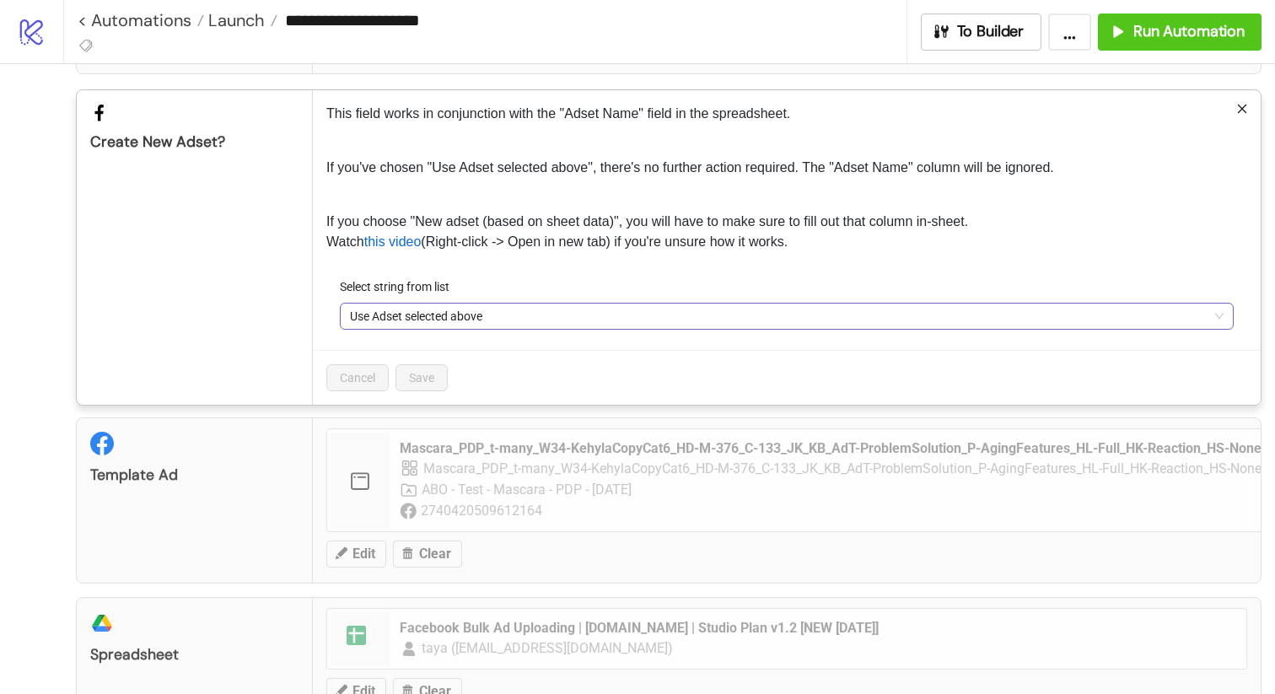
click at [446, 315] on span "Use Adset selected above" at bounding box center [787, 316] width 874 height 25
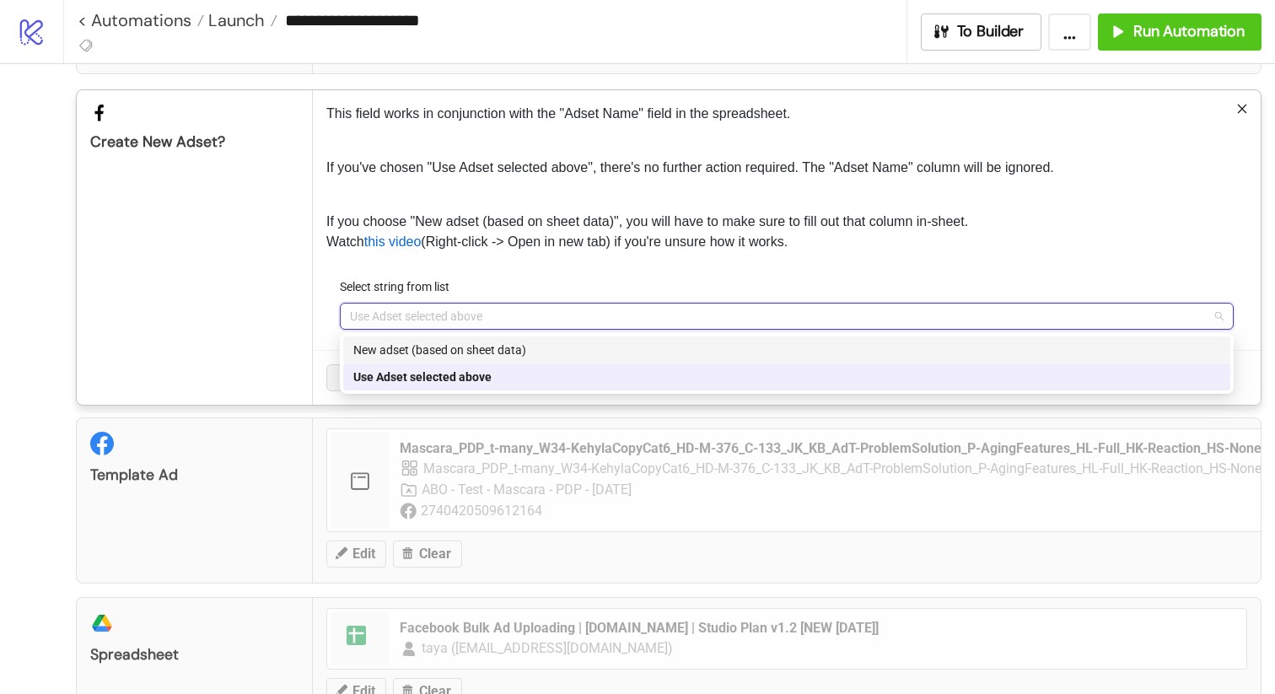
click at [460, 346] on div "New adset (based on sheet data)" at bounding box center [786, 350] width 867 height 19
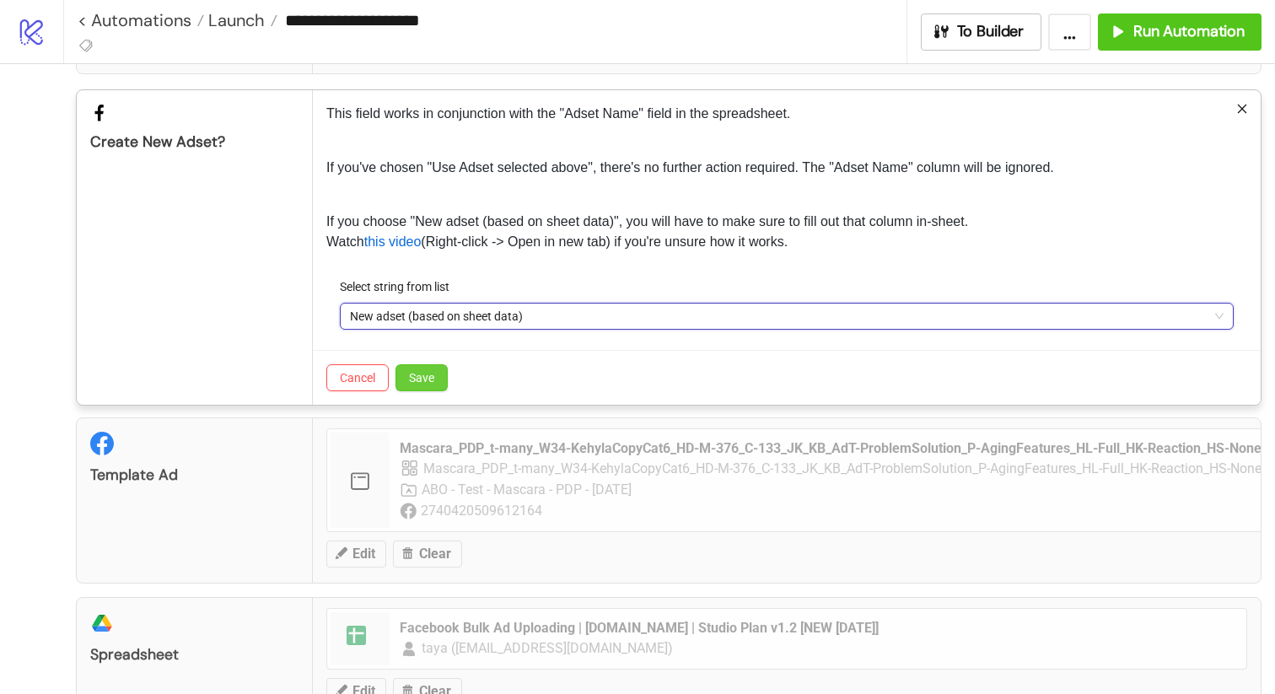
click at [425, 378] on span "Save" at bounding box center [421, 377] width 25 height 13
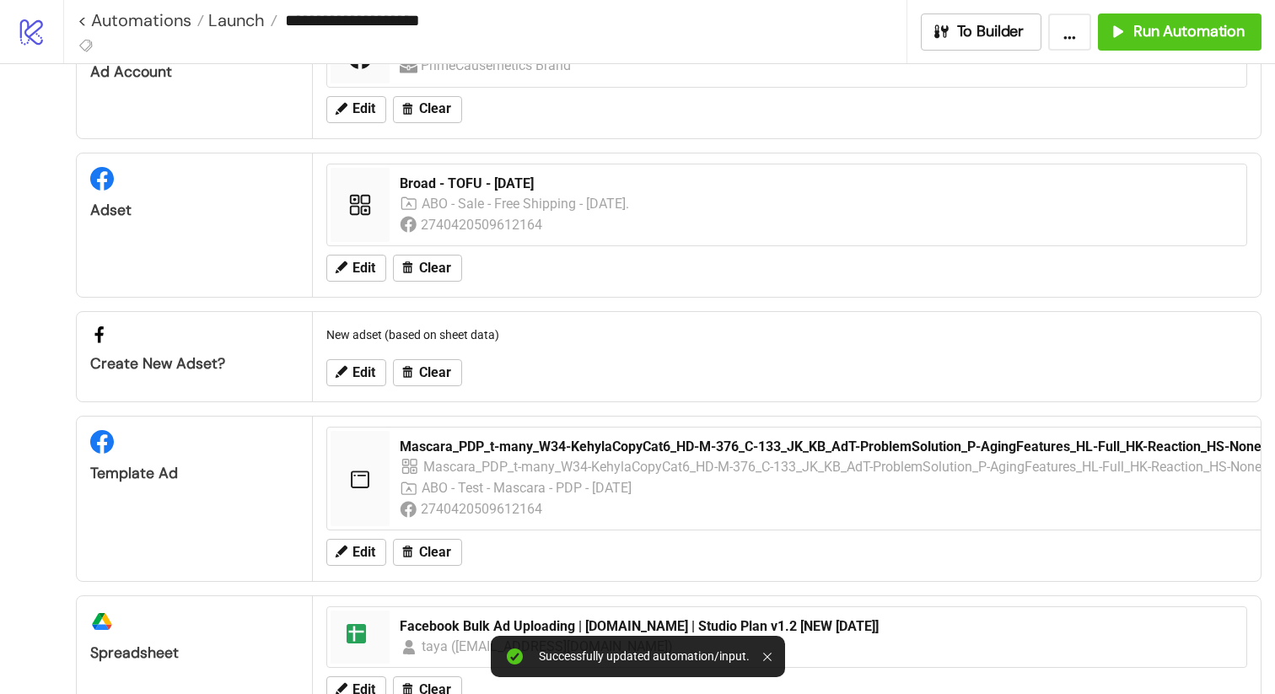
scroll to position [0, 0]
